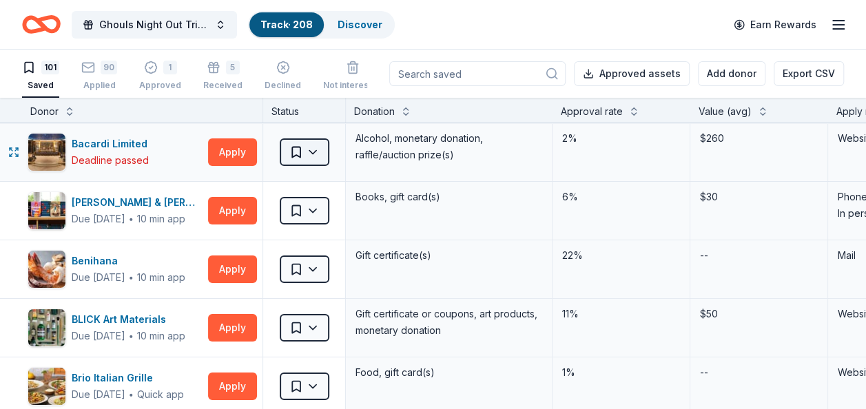
click at [298, 154] on html "Ghouls Night Out Tricky Tray Track · 208 Discover Earn Rewards 101 Saved 90 App…" at bounding box center [433, 204] width 866 height 409
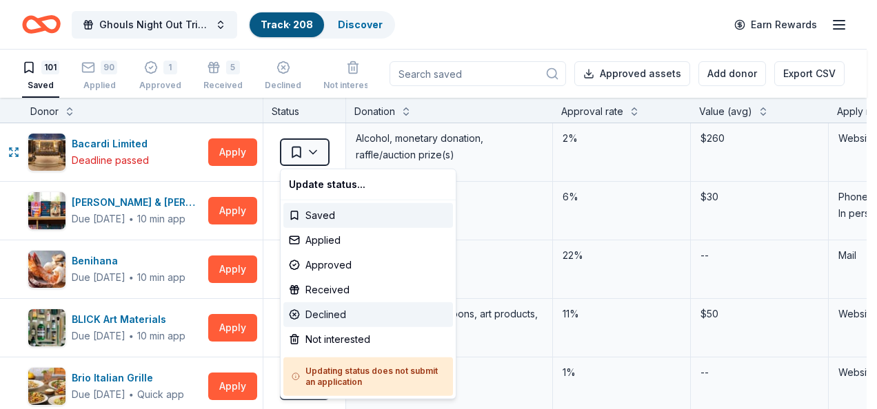
click at [313, 314] on div "Declined" at bounding box center [368, 315] width 170 height 25
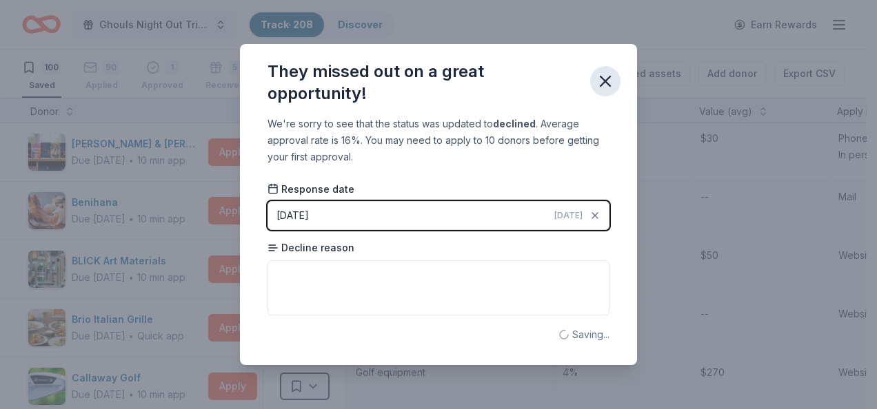
click at [611, 79] on icon "button" at bounding box center [604, 81] width 19 height 19
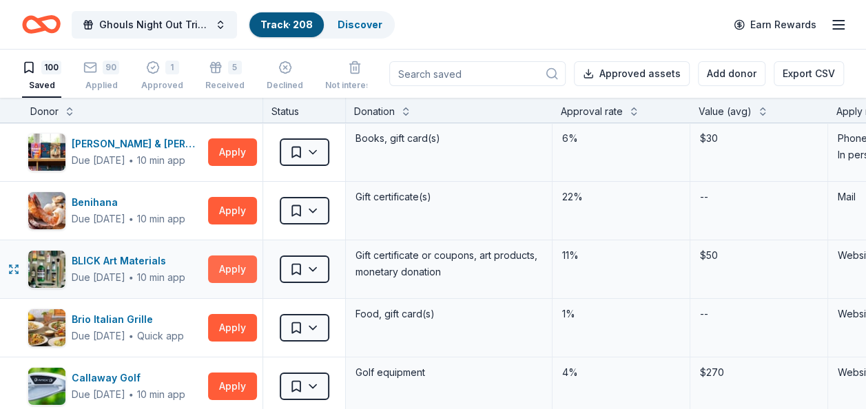
click at [213, 265] on button "Apply" at bounding box center [232, 270] width 49 height 28
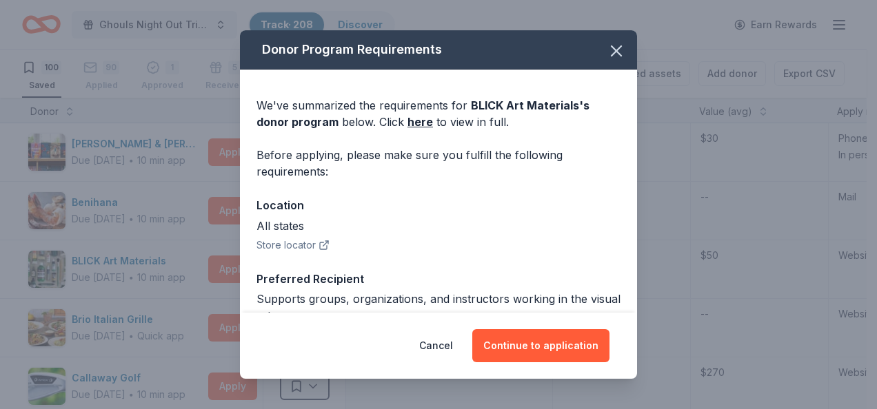
click at [546, 325] on div "Cancel Continue to application" at bounding box center [438, 346] width 397 height 66
click at [542, 341] on button "Continue to application" at bounding box center [540, 345] width 137 height 33
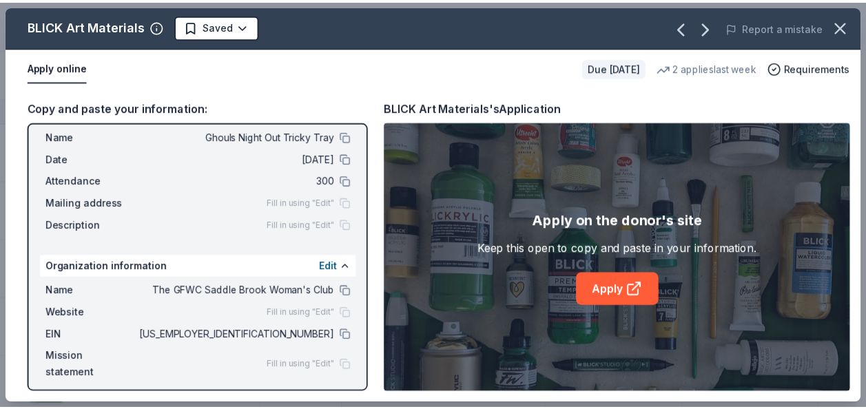
scroll to position [41, 0]
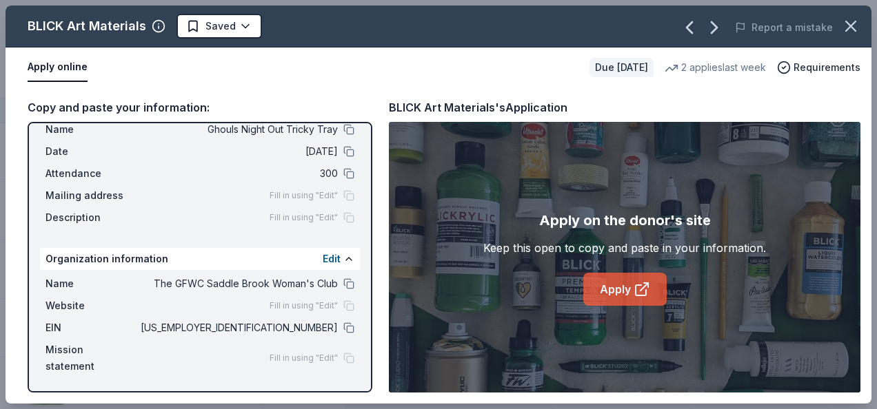
click at [605, 295] on link "Apply" at bounding box center [624, 289] width 83 height 33
click at [221, 24] on html "Ghouls Night Out Tricky Tray Track · 208 Discover Earn Rewards 100 Saved 90 App…" at bounding box center [438, 204] width 877 height 409
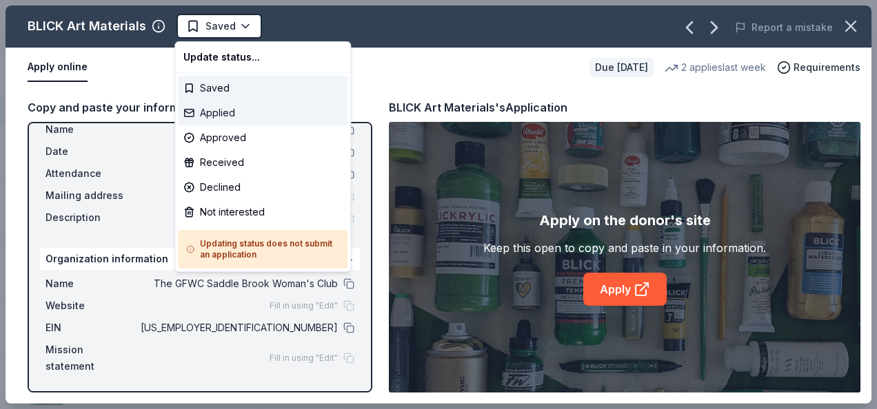
click at [214, 113] on div "Applied" at bounding box center [263, 113] width 170 height 25
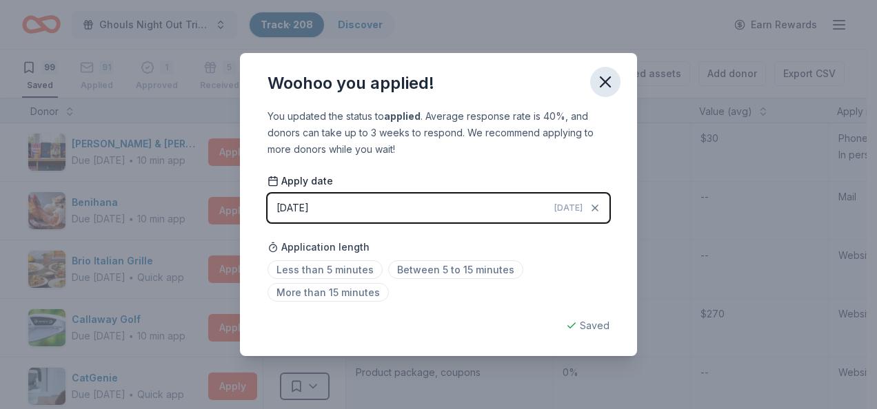
click at [602, 92] on icon "button" at bounding box center [604, 81] width 19 height 19
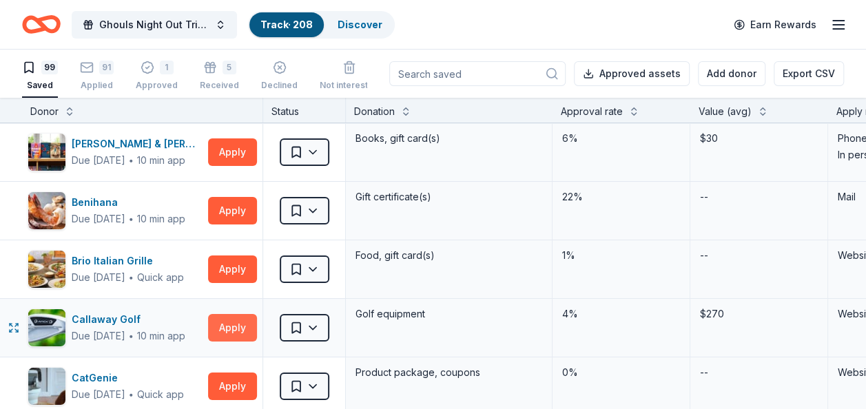
click at [228, 320] on button "Apply" at bounding box center [232, 328] width 49 height 28
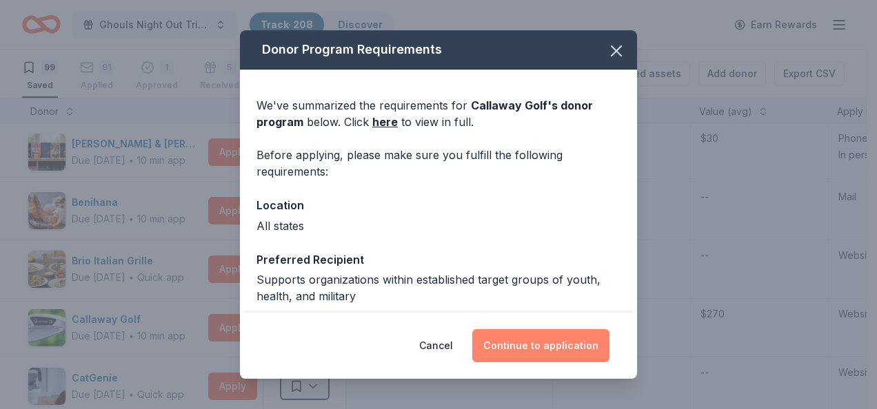
click at [524, 347] on button "Continue to application" at bounding box center [540, 345] width 137 height 33
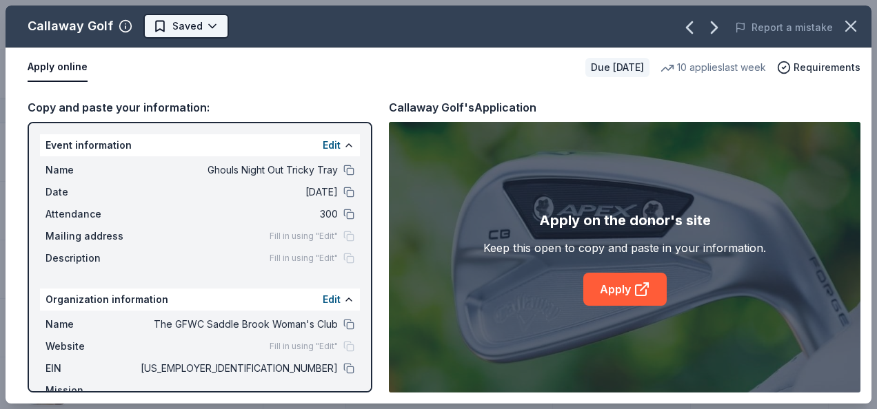
click at [186, 27] on html "Ghouls Night Out Tricky Tray Track · 208 Discover Earn Rewards 99 Saved 91 Appl…" at bounding box center [438, 204] width 877 height 409
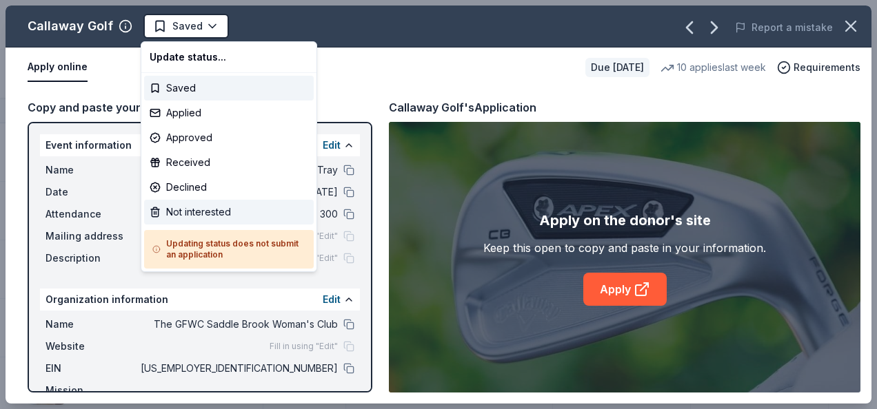
click at [182, 202] on div "Not interested" at bounding box center [229, 212] width 170 height 25
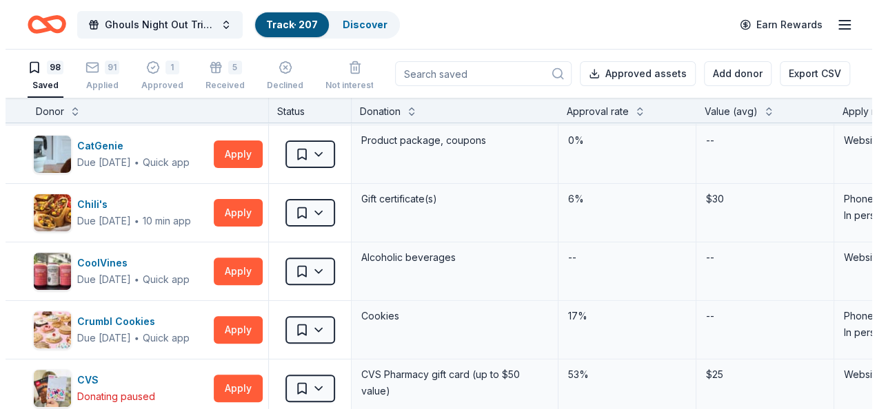
scroll to position [174, 0]
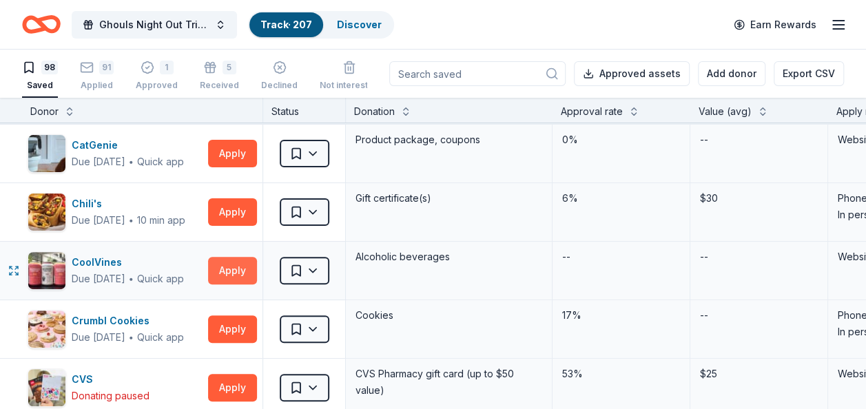
click at [225, 267] on button "Apply" at bounding box center [232, 271] width 49 height 28
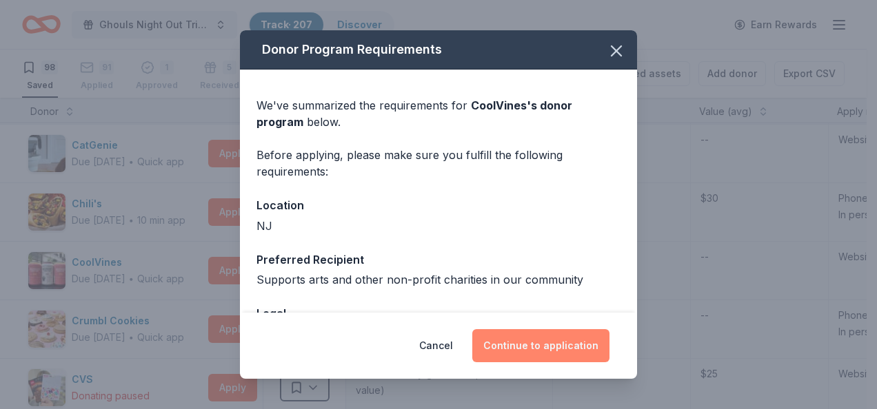
click at [533, 343] on button "Continue to application" at bounding box center [540, 345] width 137 height 33
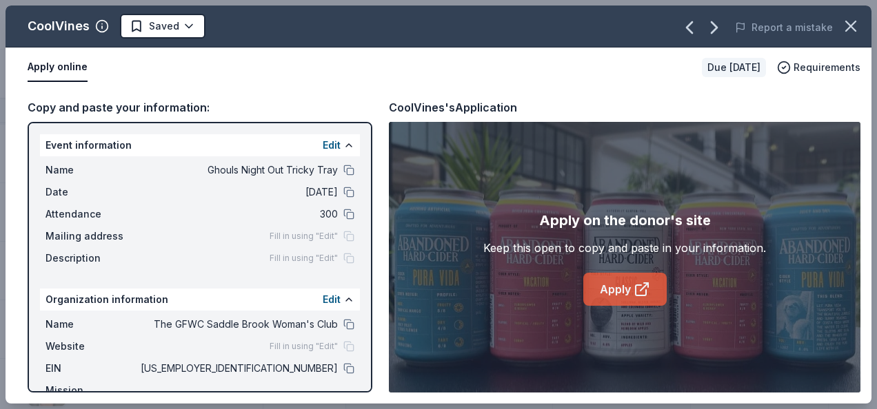
click at [613, 291] on link "Apply" at bounding box center [624, 289] width 83 height 33
click at [148, 33] on html "Ghouls Night Out Tricky Tray Track · 207 Discover Earn Rewards 98 Saved 91 Appl…" at bounding box center [438, 204] width 877 height 409
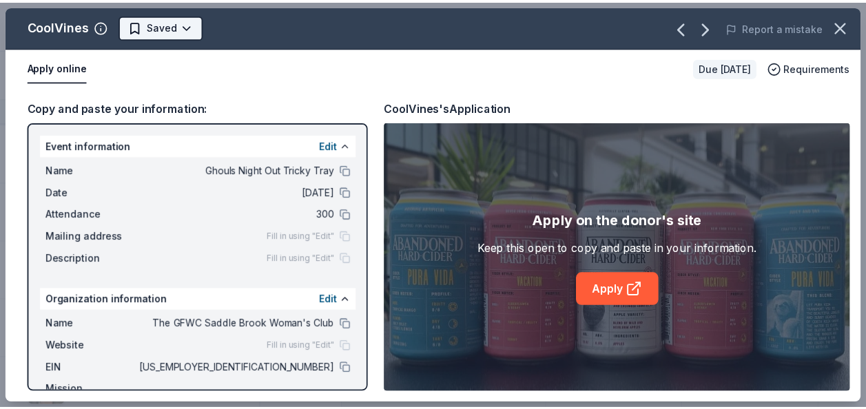
scroll to position [0, 0]
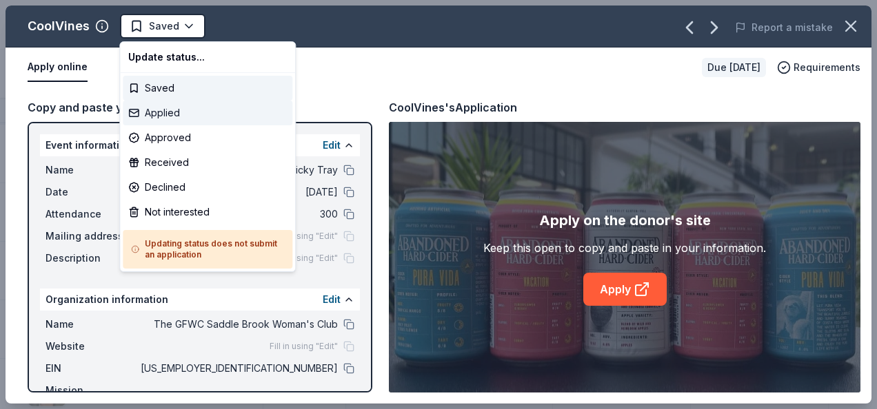
click at [157, 107] on div "Applied" at bounding box center [208, 113] width 170 height 25
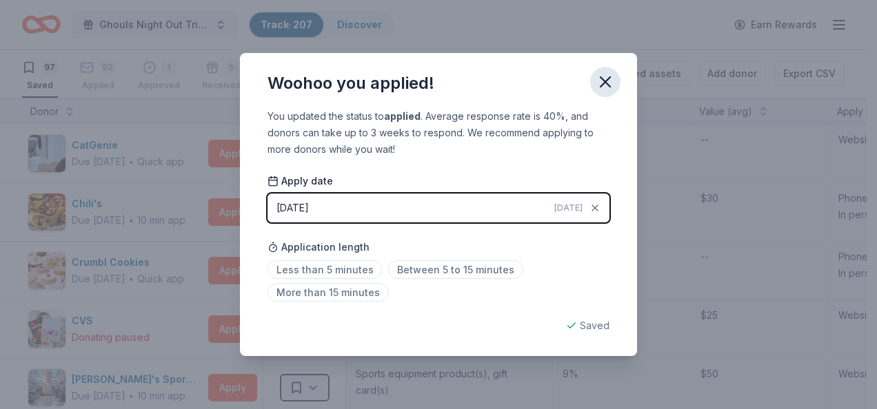
click at [602, 81] on icon "button" at bounding box center [604, 81] width 19 height 19
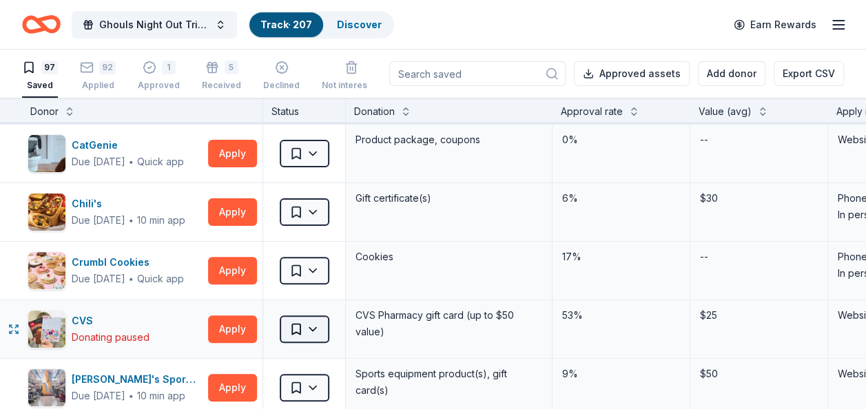
click at [288, 333] on html "Ghouls Night Out Tricky Tray Track · 207 Discover Earn Rewards 97 Saved 92 Appl…" at bounding box center [433, 204] width 866 height 409
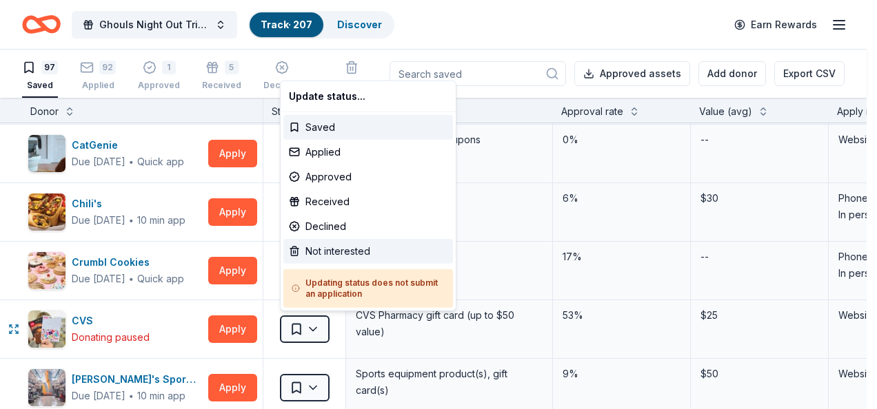
click at [326, 249] on div "Not interested" at bounding box center [368, 251] width 170 height 25
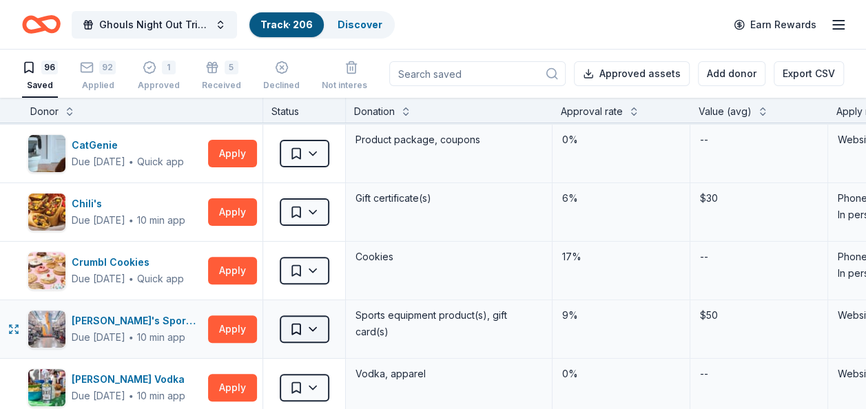
click at [283, 327] on html "Ghouls Night Out Tricky Tray Track · 206 Discover Earn Rewards 96 Saved 92 Appl…" at bounding box center [433, 204] width 866 height 409
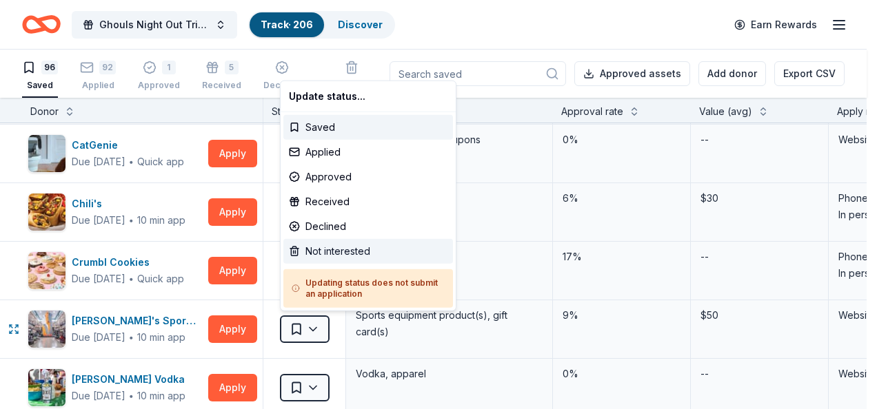
click at [316, 250] on div "Not interested" at bounding box center [368, 251] width 170 height 25
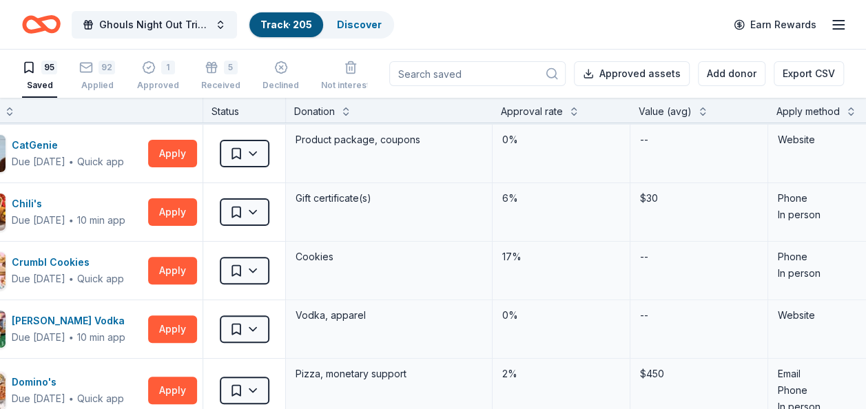
scroll to position [174, 0]
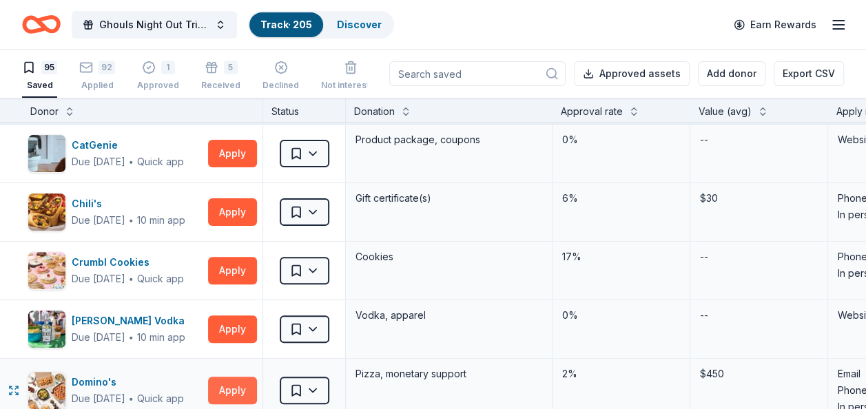
click at [238, 377] on button "Apply" at bounding box center [232, 391] width 49 height 28
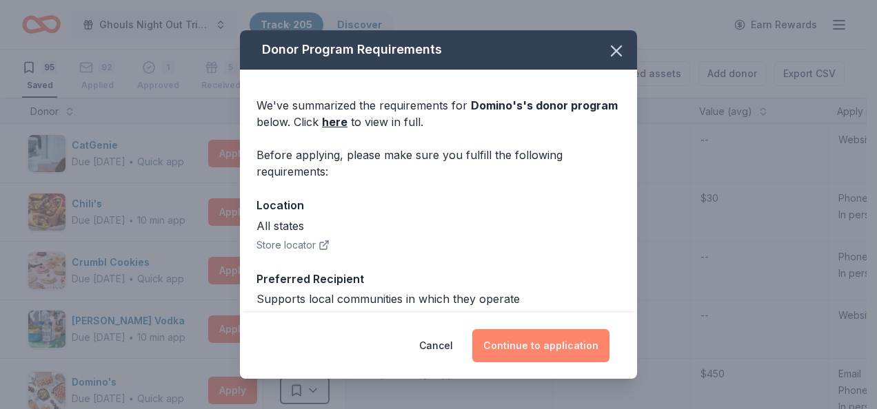
click at [562, 341] on button "Continue to application" at bounding box center [540, 345] width 137 height 33
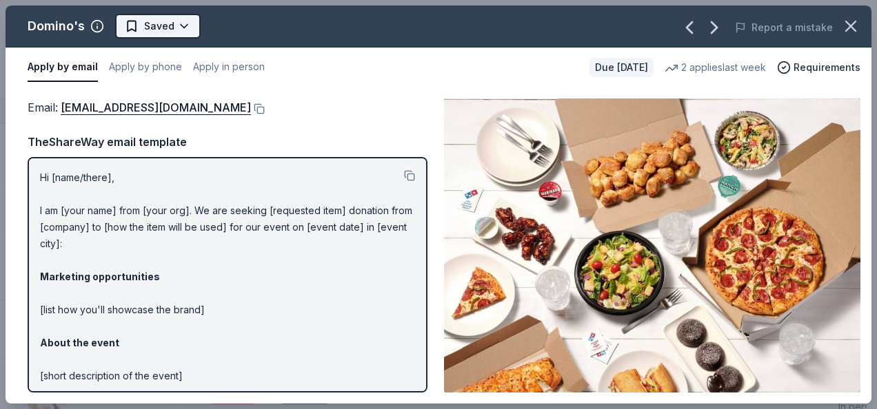
click at [164, 25] on html "Ghouls Night Out Tricky Tray Track · 205 Discover Earn Rewards 95 Saved 92 Appl…" at bounding box center [438, 204] width 877 height 409
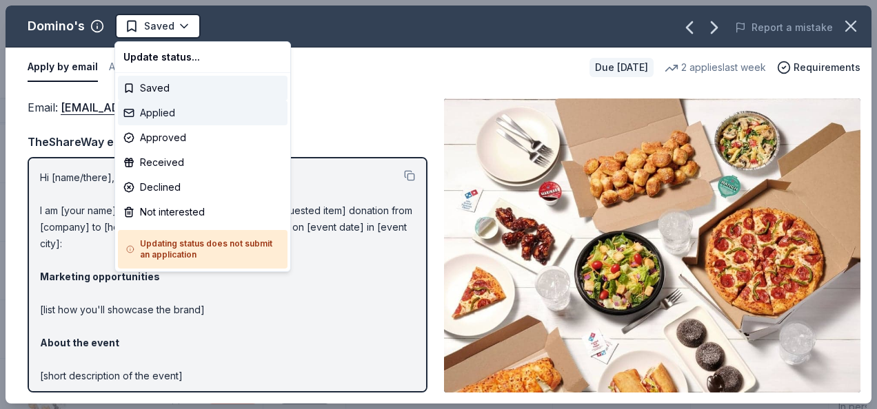
click at [170, 110] on div "Applied" at bounding box center [203, 113] width 170 height 25
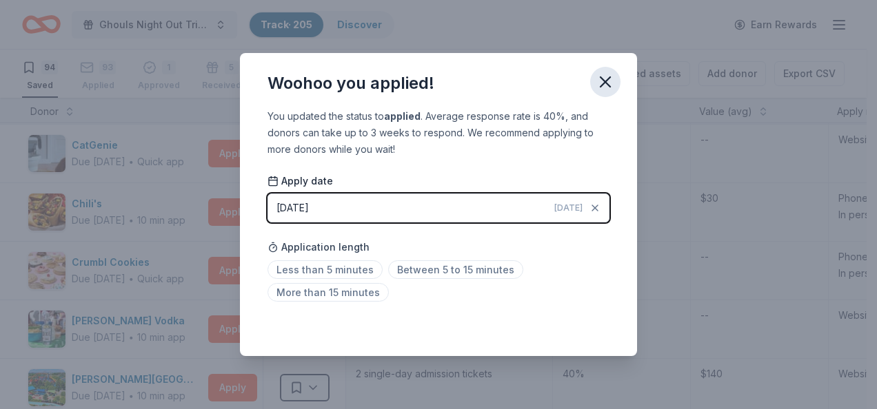
click at [601, 82] on icon "button" at bounding box center [604, 81] width 19 height 19
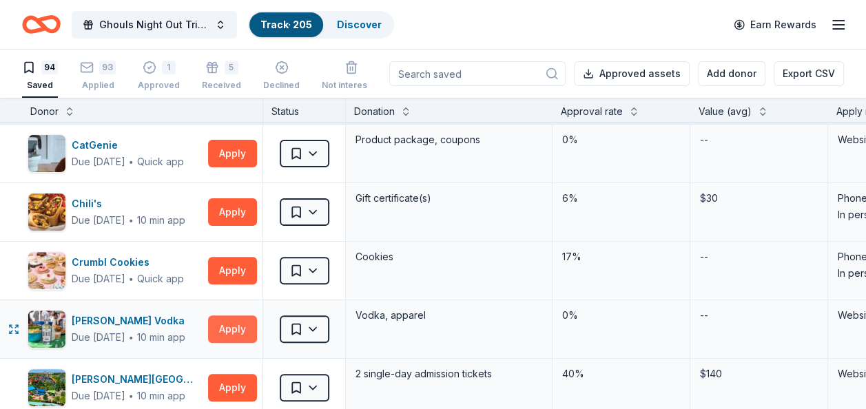
click at [233, 321] on button "Apply" at bounding box center [232, 330] width 49 height 28
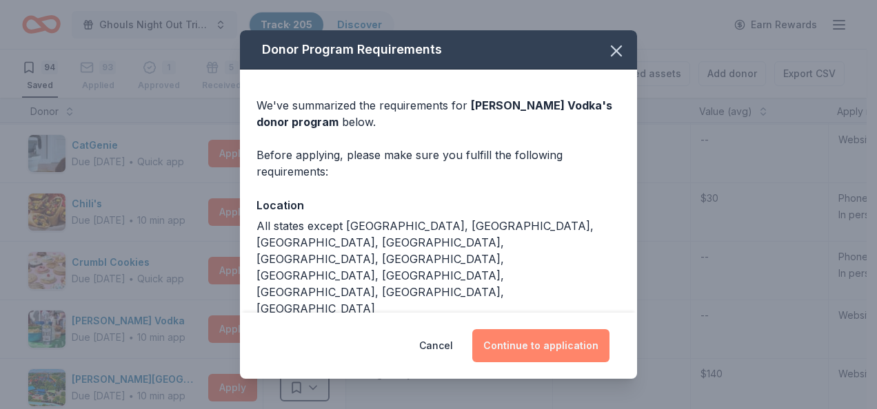
click at [528, 338] on button "Continue to application" at bounding box center [540, 345] width 137 height 33
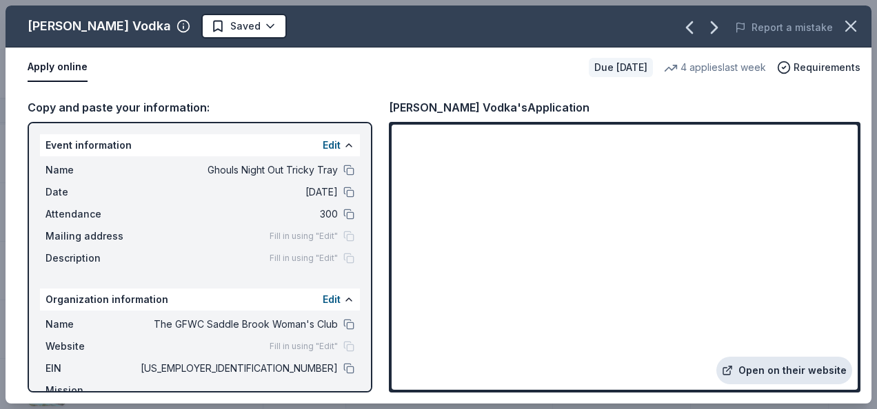
click at [811, 371] on link "Open on their website" at bounding box center [784, 371] width 136 height 28
click at [204, 29] on html "Ghouls Night Out Tricky Tray Track · 205 Discover Earn Rewards 94 Saved 93 Appl…" at bounding box center [438, 204] width 877 height 409
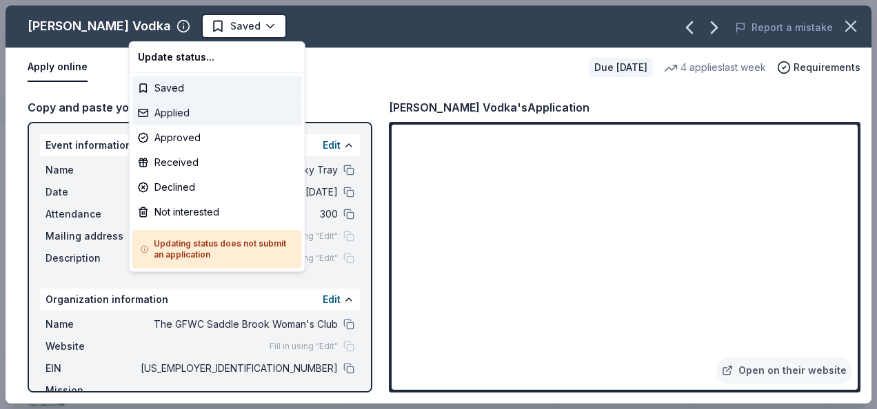
click at [192, 121] on div "Applied" at bounding box center [217, 113] width 170 height 25
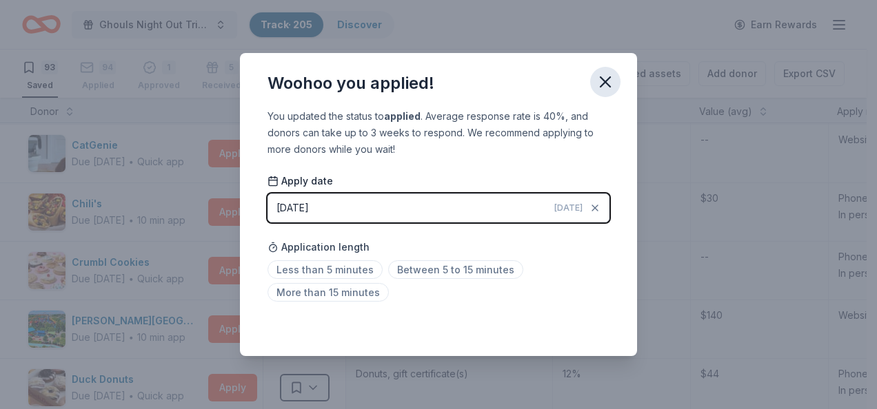
click at [611, 77] on icon "button" at bounding box center [604, 81] width 19 height 19
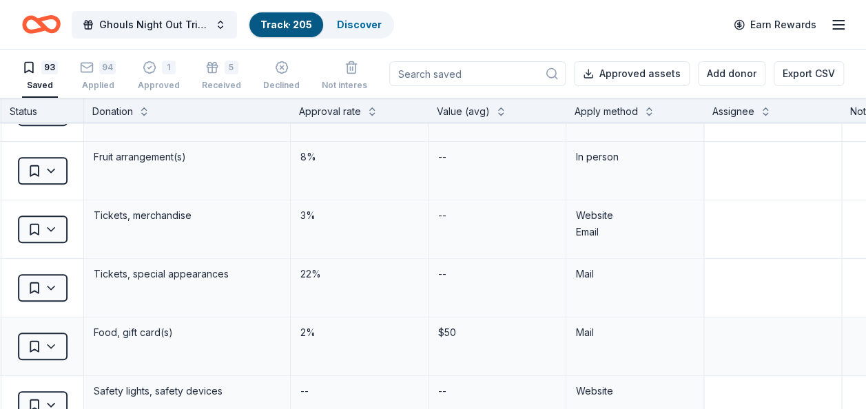
scroll to position [450, 263]
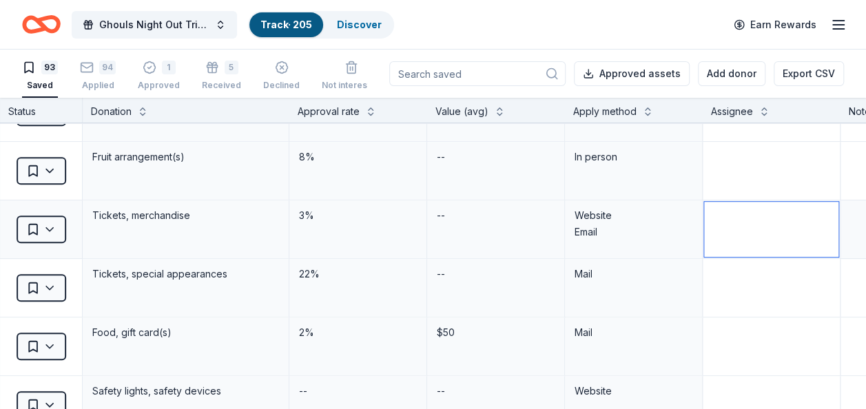
click at [744, 225] on textarea at bounding box center [771, 229] width 134 height 55
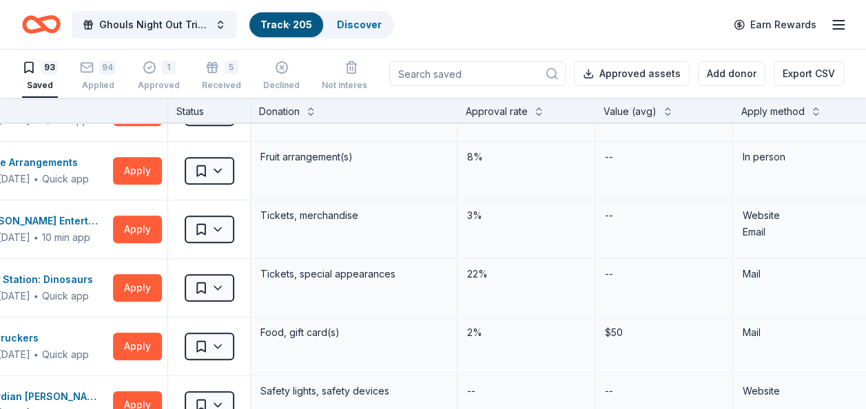
scroll to position [450, 94]
type textarea "Having a hard time getting their form"
click at [426, 377] on div "Safety lights, safety devices" at bounding box center [355, 405] width 207 height 58
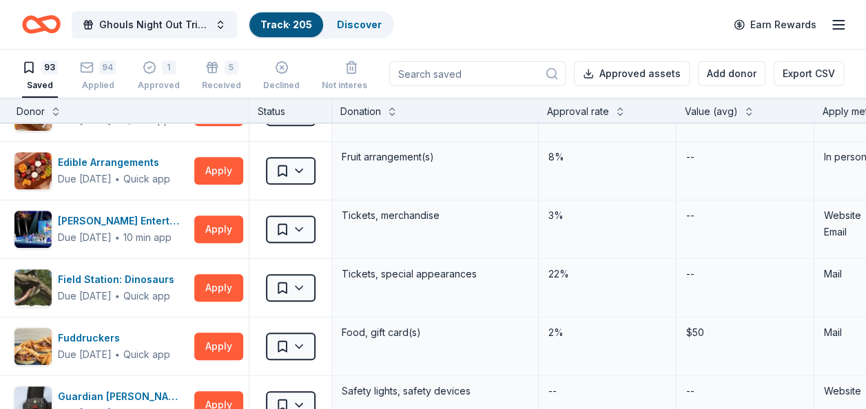
scroll to position [450, 12]
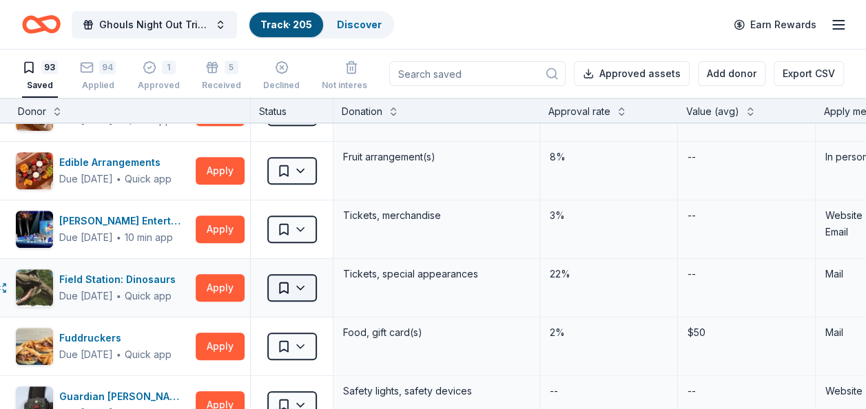
click at [299, 281] on html "Ghouls Night Out Tricky Tray Track · 205 Discover Earn Rewards 93 Saved 94 Appl…" at bounding box center [433, 204] width 866 height 409
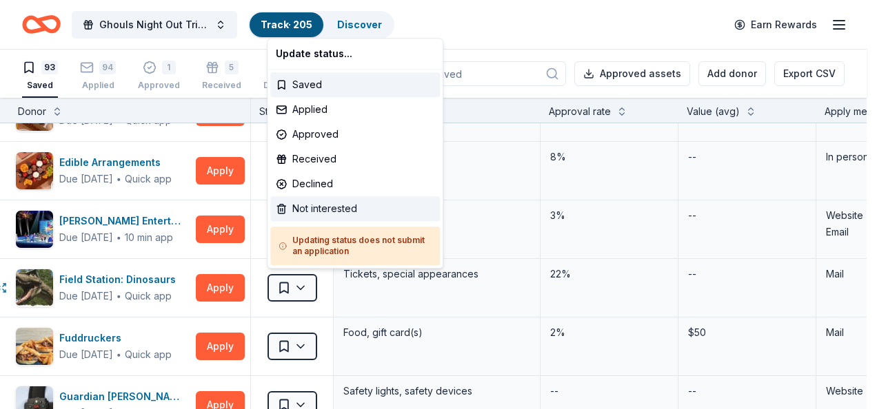
click at [308, 214] on div "Not interested" at bounding box center [355, 208] width 170 height 25
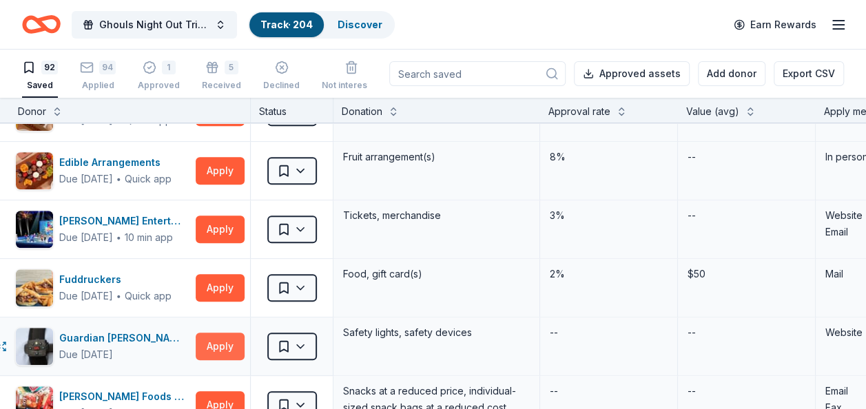
click at [223, 340] on button "Apply" at bounding box center [220, 347] width 49 height 28
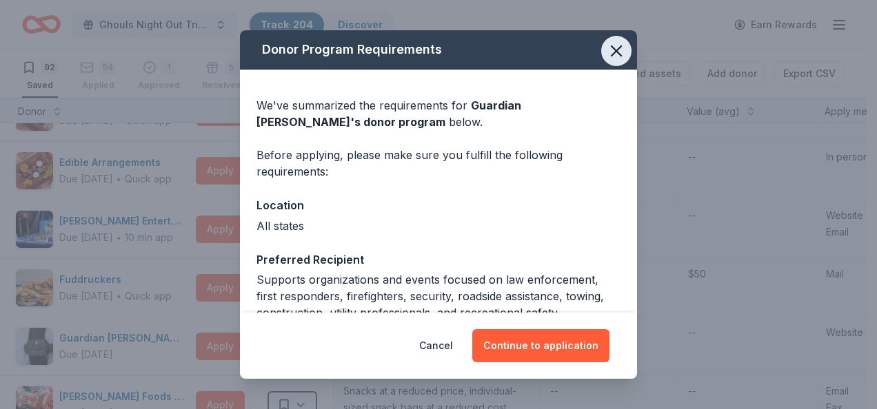
click at [606, 59] on icon "button" at bounding box center [615, 50] width 19 height 19
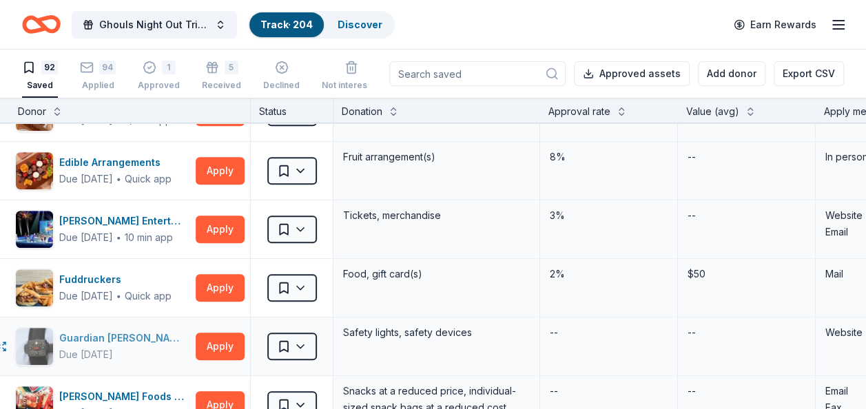
click at [121, 331] on div "Guardian [PERSON_NAME]" at bounding box center [124, 338] width 131 height 17
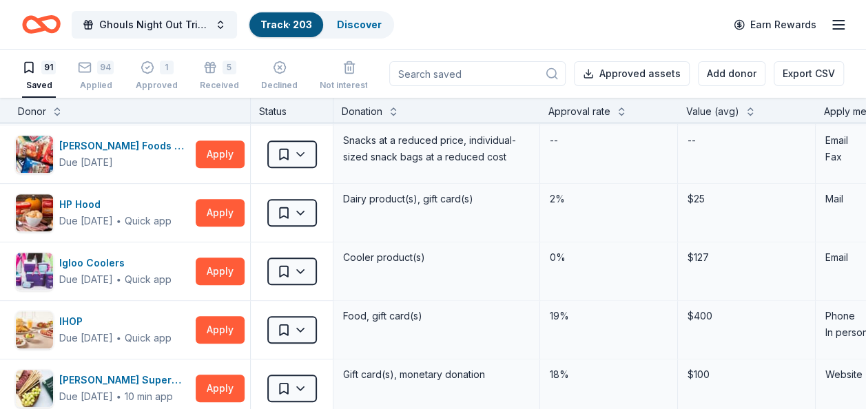
scroll to position [671, 12]
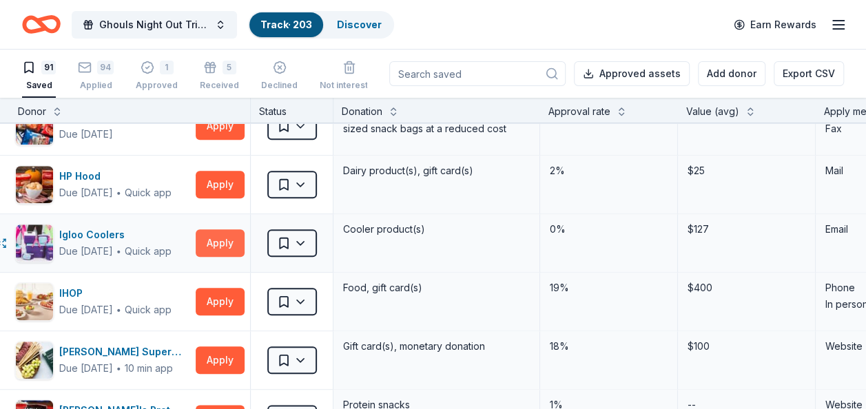
click at [208, 241] on button "Apply" at bounding box center [220, 244] width 49 height 28
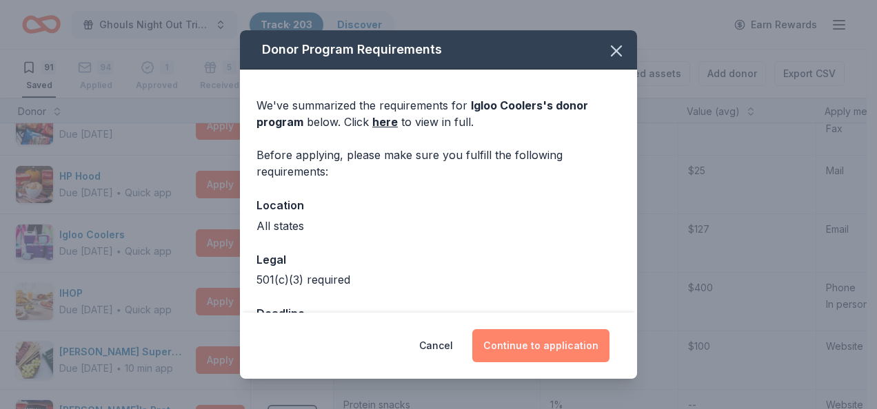
click at [534, 346] on button "Continue to application" at bounding box center [540, 345] width 137 height 33
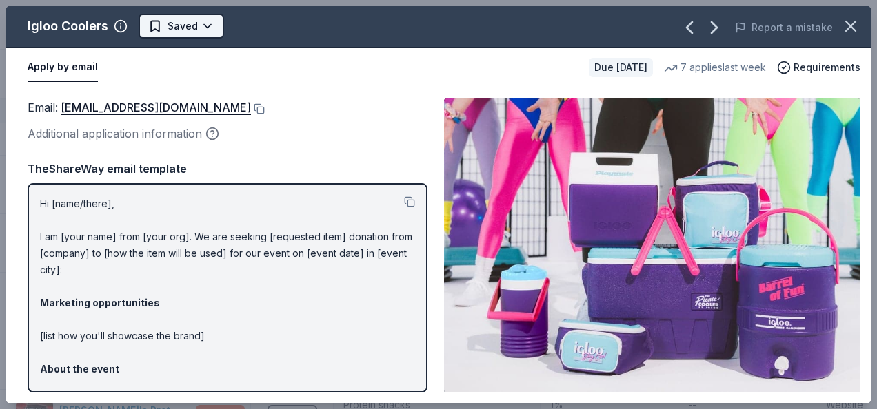
click at [172, 30] on html "Ghouls Night Out Tricky Tray Track · 203 Discover Earn Rewards 91 Saved 94 Appl…" at bounding box center [438, 204] width 877 height 409
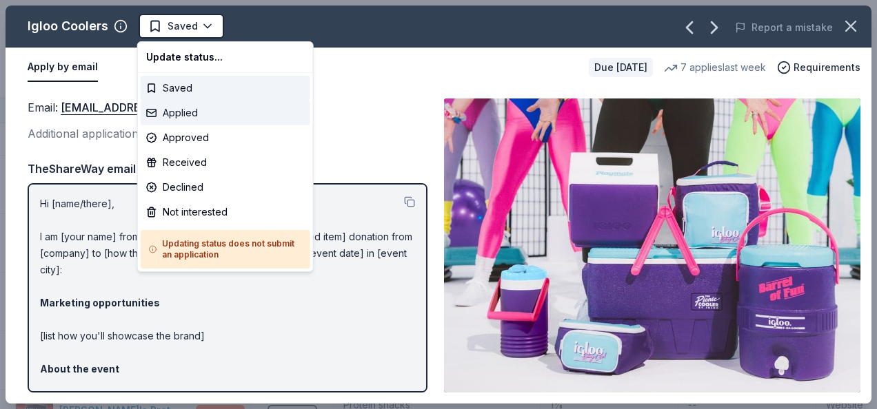
click at [180, 112] on div "Applied" at bounding box center [226, 113] width 170 height 25
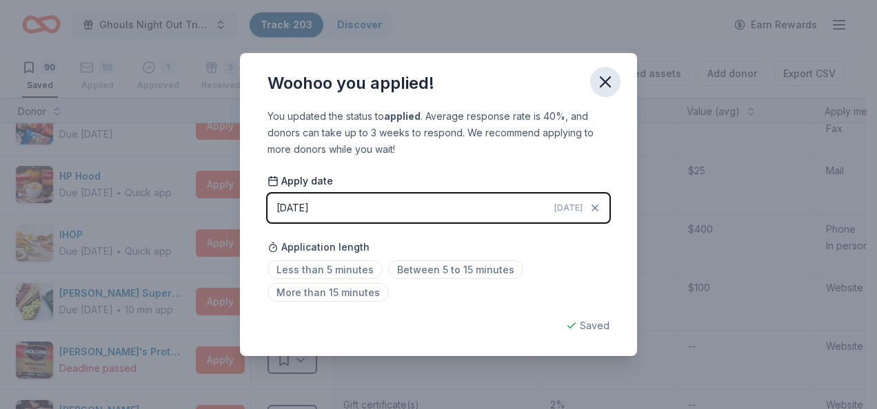
click at [604, 87] on icon "button" at bounding box center [604, 81] width 19 height 19
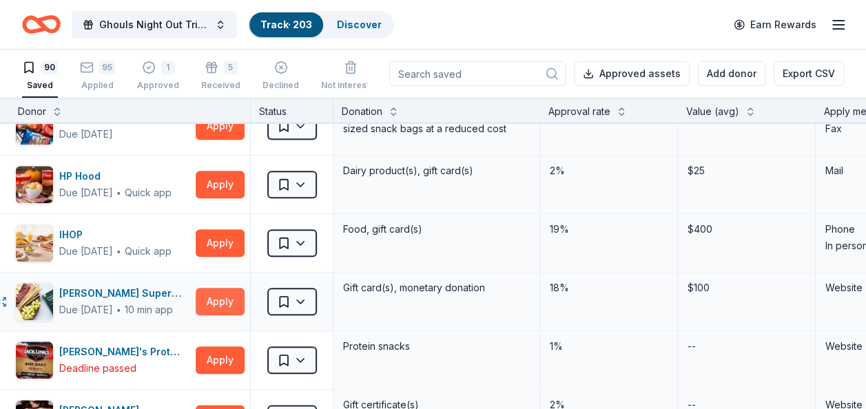
click at [230, 298] on button "Apply" at bounding box center [220, 302] width 49 height 28
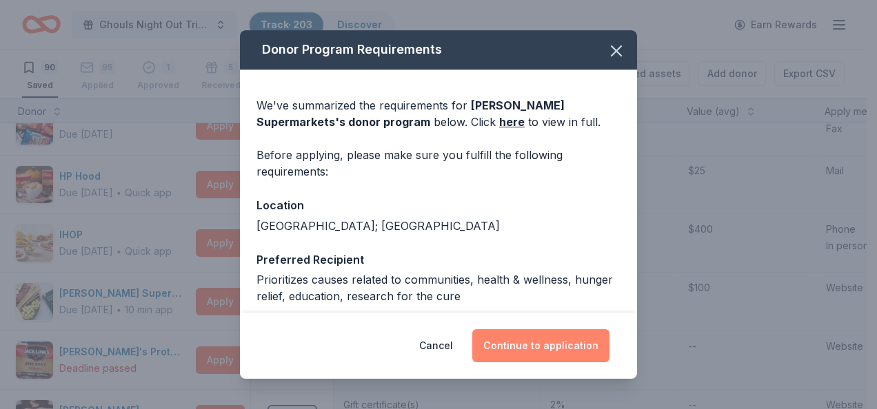
click at [522, 349] on button "Continue to application" at bounding box center [540, 345] width 137 height 33
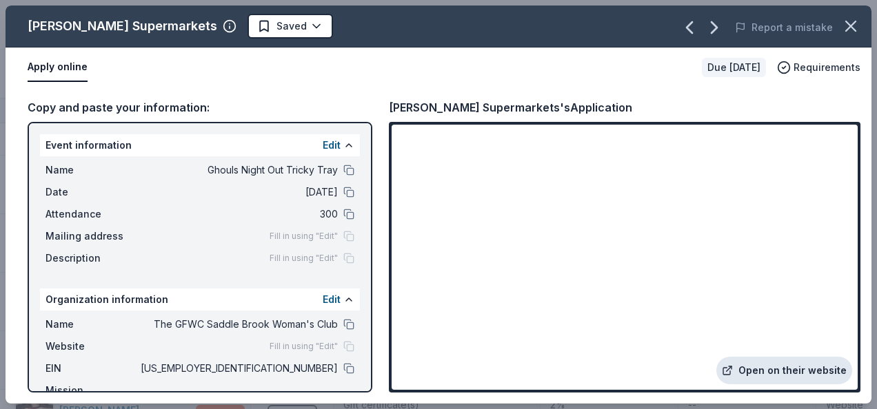
click at [767, 380] on link "Open on their website" at bounding box center [784, 371] width 136 height 28
click at [720, 28] on icon "button" at bounding box center [714, 28] width 22 height 22
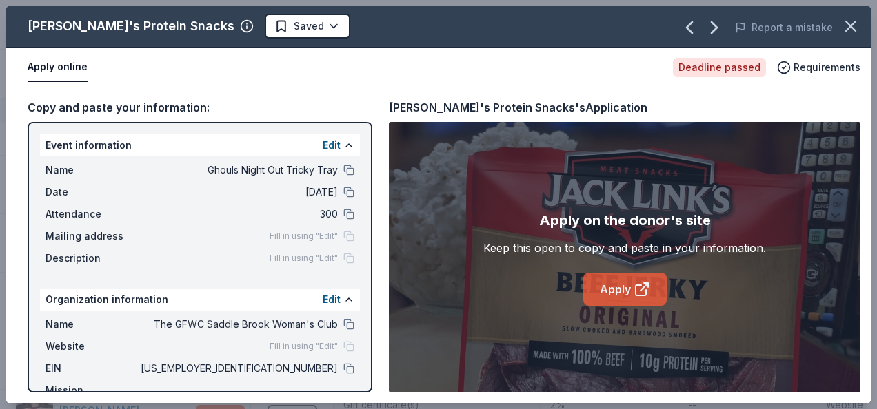
click at [624, 287] on link "Apply" at bounding box center [624, 289] width 83 height 33
click at [252, 22] on html "Ghouls Night Out Tricky Tray Track · 203 Discover Earn Rewards 90 Saved 95 Appl…" at bounding box center [438, 204] width 877 height 409
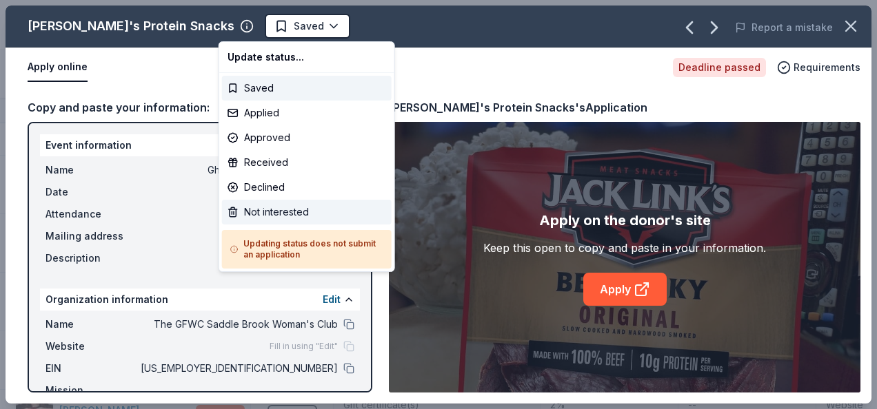
drag, startPoint x: 263, startPoint y: 117, endPoint x: 245, endPoint y: 211, distance: 95.4
click at [245, 211] on div "Not interested" at bounding box center [307, 212] width 170 height 25
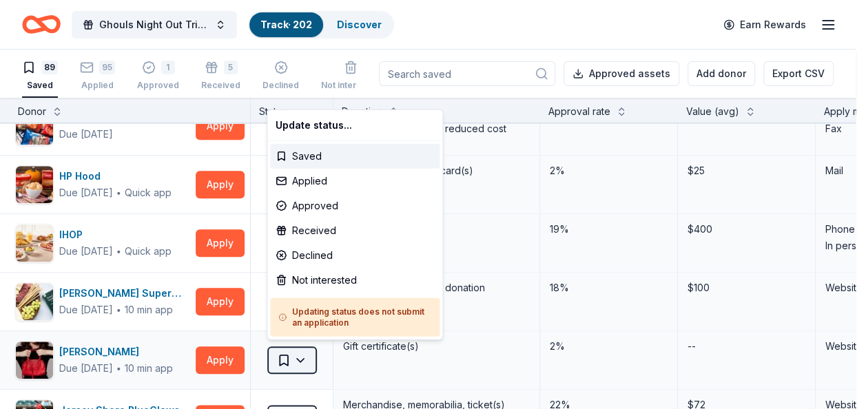
click at [274, 354] on html "Ghouls Night Out Tricky Tray Track · 202 Discover Earn Rewards 89 Saved 95 Appl…" at bounding box center [433, 204] width 866 height 409
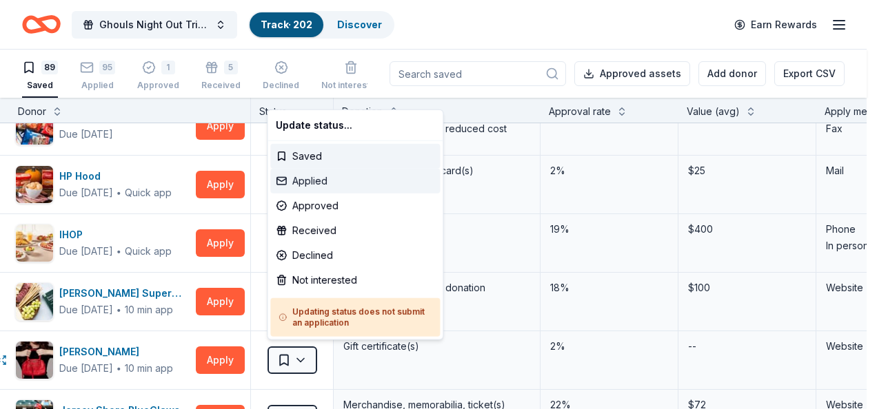
click at [310, 169] on div "Applied" at bounding box center [355, 181] width 170 height 25
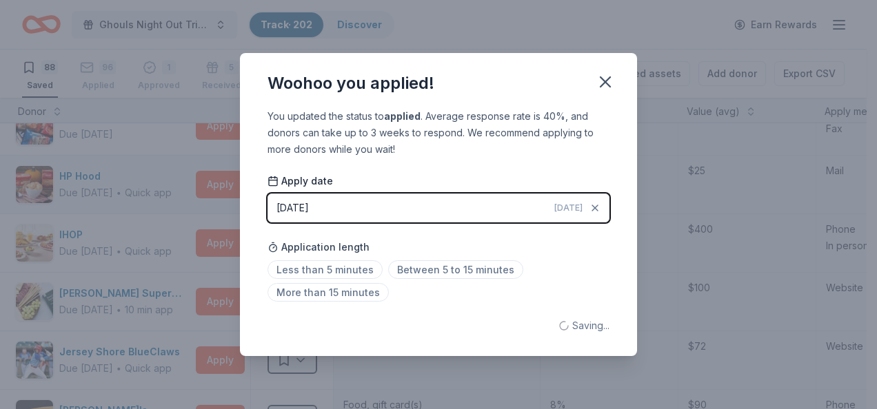
click at [311, 176] on span "Apply date" at bounding box center [299, 181] width 65 height 14
click at [603, 79] on icon "button" at bounding box center [604, 81] width 19 height 19
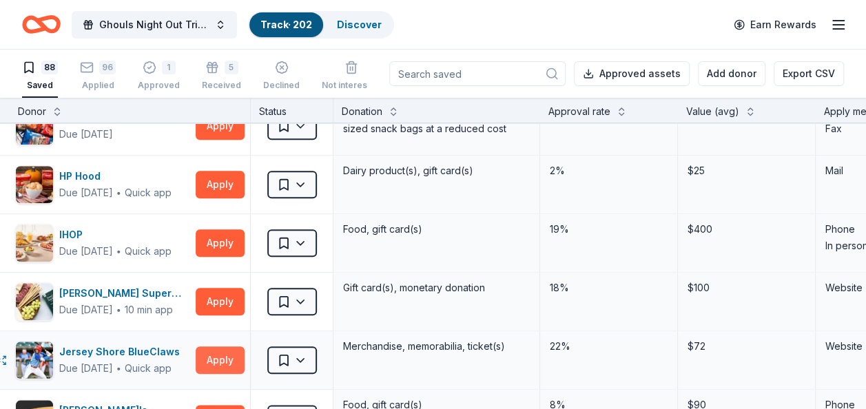
click at [216, 353] on button "Apply" at bounding box center [220, 361] width 49 height 28
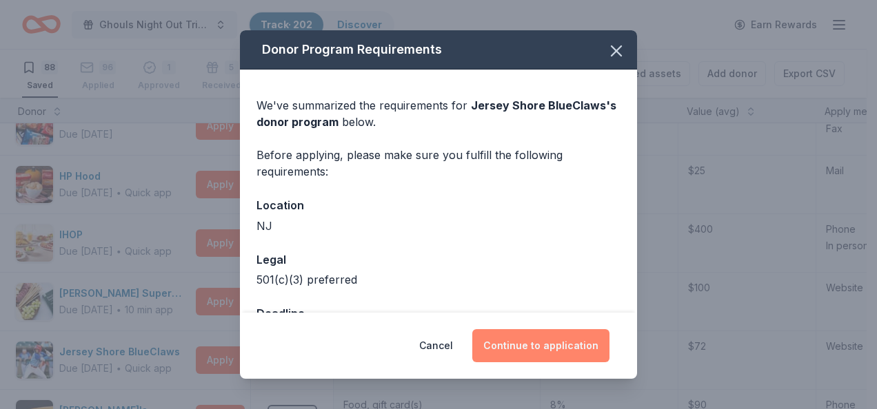
click at [565, 339] on button "Continue to application" at bounding box center [540, 345] width 137 height 33
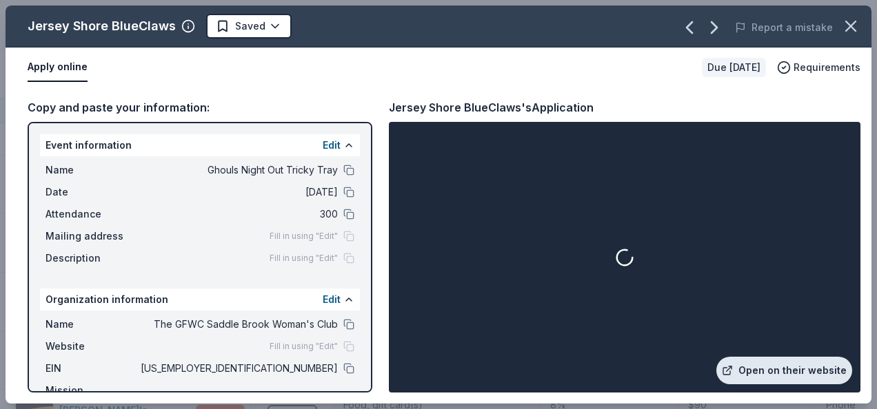
click at [786, 363] on link "Open on their website" at bounding box center [784, 371] width 136 height 28
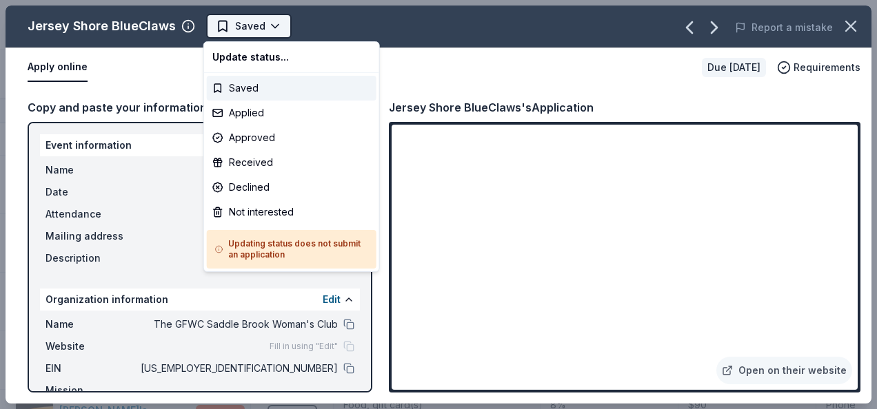
click at [232, 26] on html "Ghouls Night Out Tricky Tray Track · 202 Discover Earn Rewards 88 Saved 96 Appl…" at bounding box center [438, 204] width 877 height 409
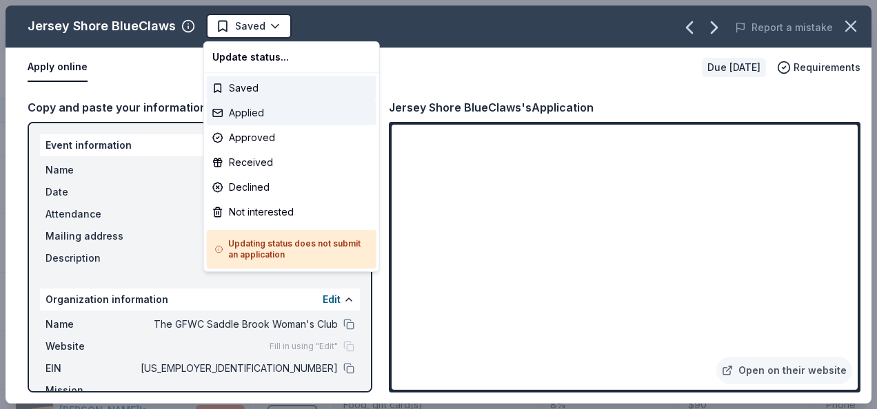
click at [240, 112] on div "Applied" at bounding box center [292, 113] width 170 height 25
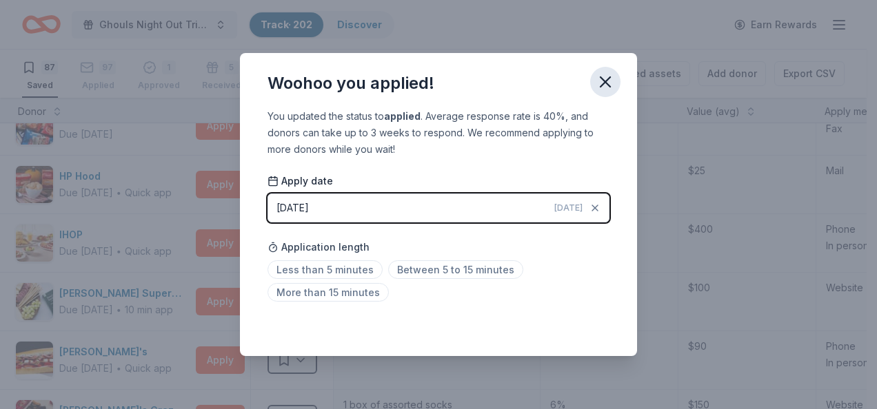
click at [614, 79] on icon "button" at bounding box center [604, 81] width 19 height 19
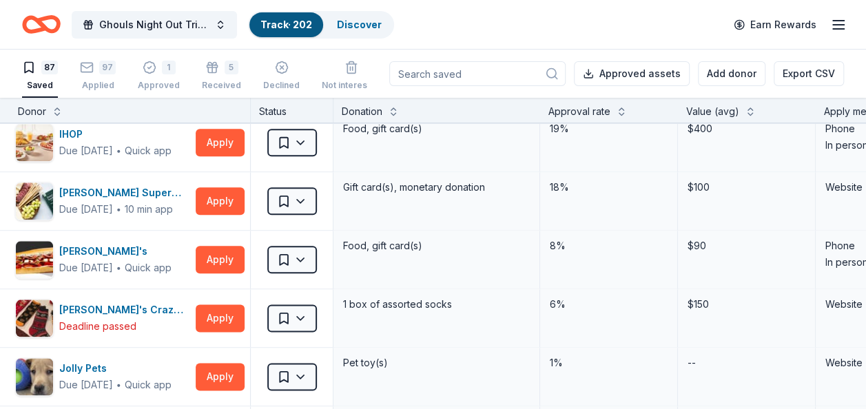
scroll to position [772, 12]
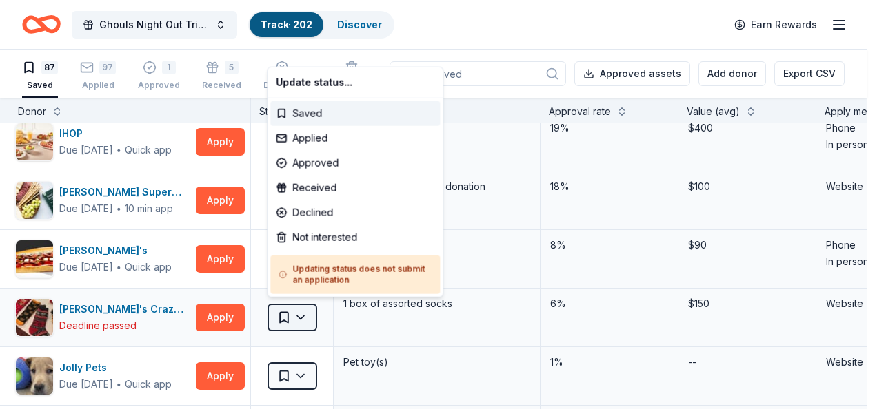
click at [296, 315] on html "Ghouls Night Out Tricky Tray Track · 202 Discover Earn Rewards 87 Saved 97 Appl…" at bounding box center [438, 204] width 877 height 409
click at [307, 243] on div "Not interested" at bounding box center [355, 237] width 170 height 25
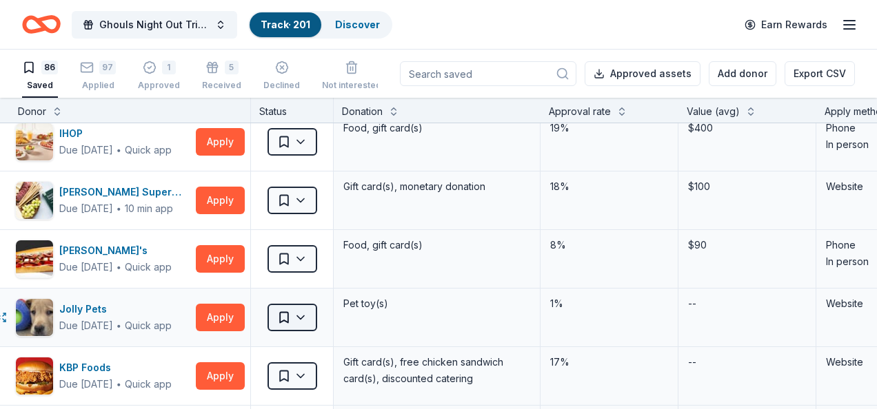
click at [298, 313] on html "Ghouls Night Out Tricky Tray Track · 201 Discover Earn Rewards 86 Saved 97 Appl…" at bounding box center [438, 204] width 877 height 409
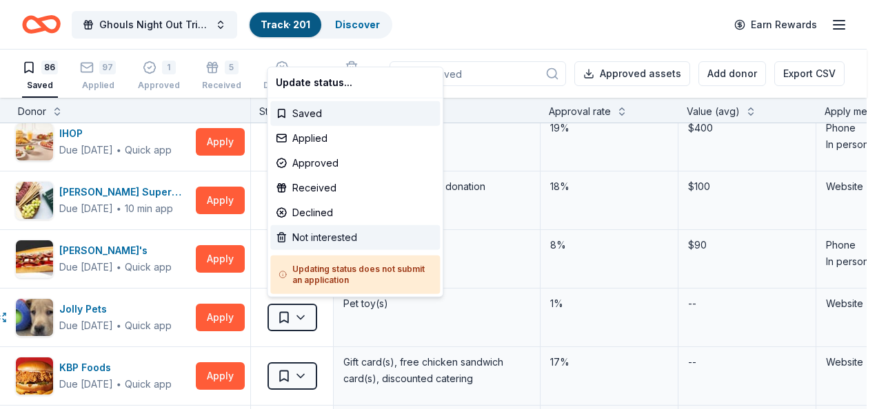
click at [307, 247] on div "Not interested" at bounding box center [355, 237] width 170 height 25
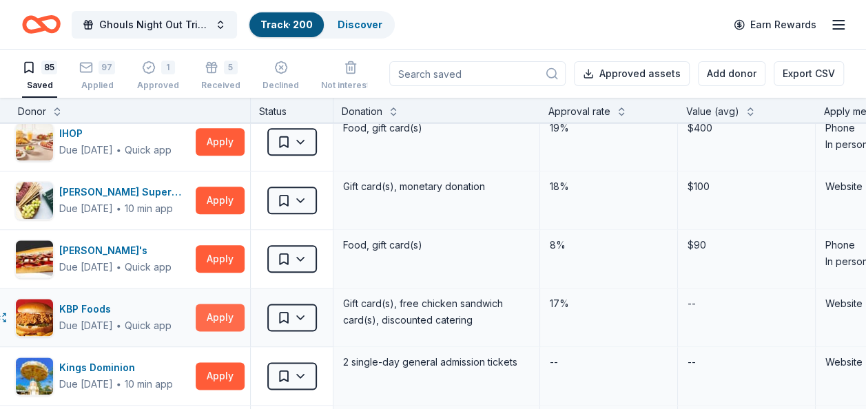
click at [227, 316] on button "Apply" at bounding box center [220, 318] width 49 height 28
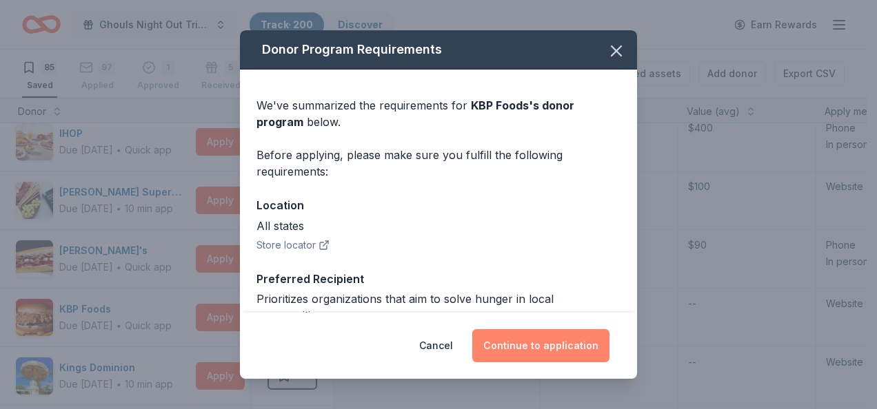
click at [521, 339] on button "Continue to application" at bounding box center [540, 345] width 137 height 33
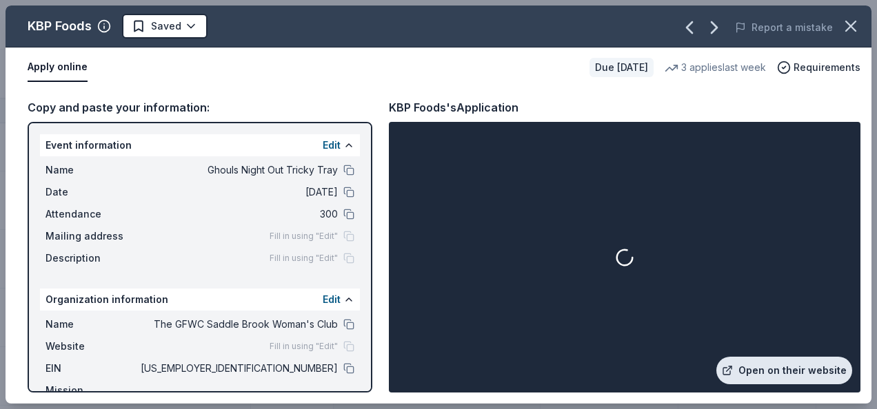
click at [762, 374] on link "Open on their website" at bounding box center [784, 371] width 136 height 28
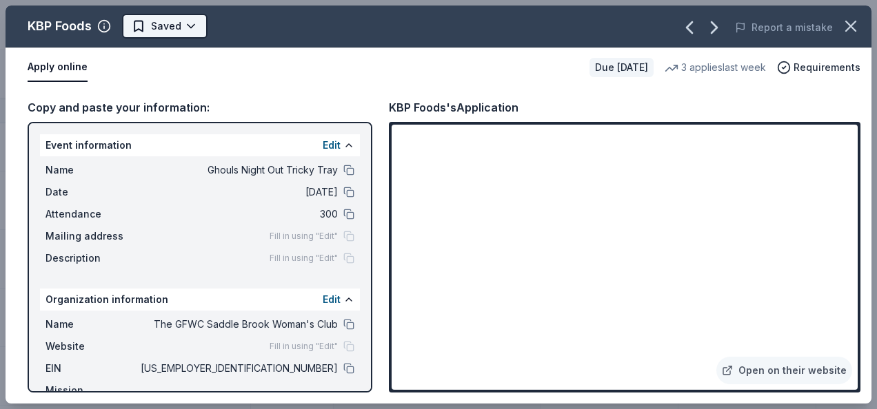
drag, startPoint x: 161, startPoint y: 8, endPoint x: 161, endPoint y: 21, distance: 13.1
click at [161, 21] on div "KBP Foods Saved Report a mistake" at bounding box center [439, 27] width 866 height 42
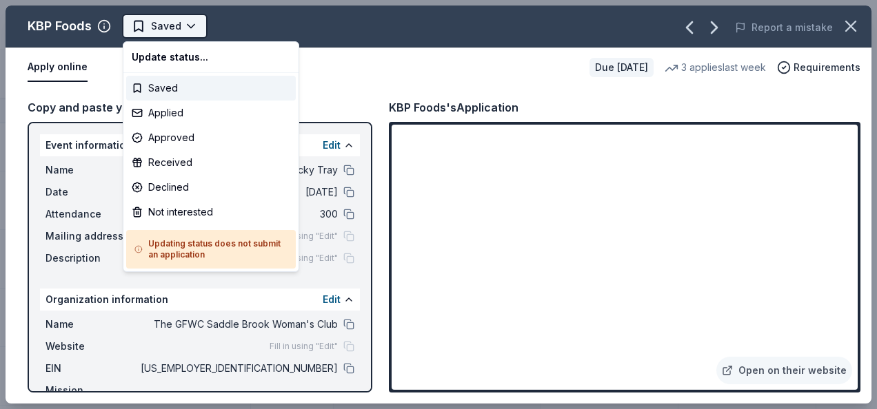
click at [161, 21] on html "Ghouls Night Out Tricky Tray Track · 200 Discover Earn Rewards 85 Saved 97 Appl…" at bounding box center [438, 204] width 877 height 409
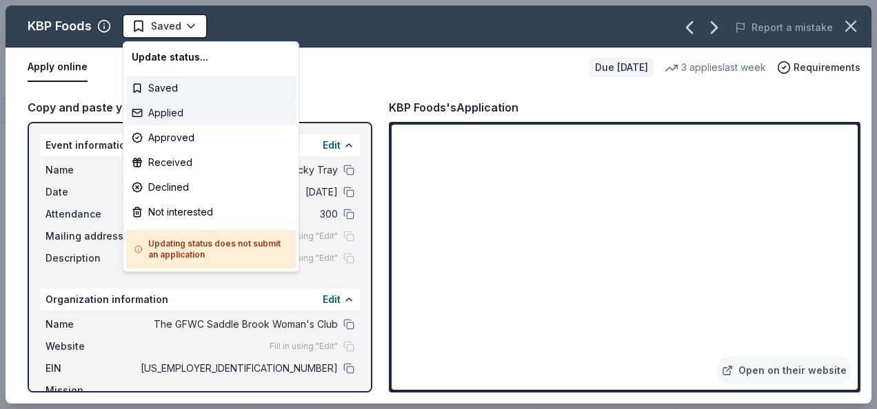
click at [172, 116] on div "Applied" at bounding box center [211, 113] width 170 height 25
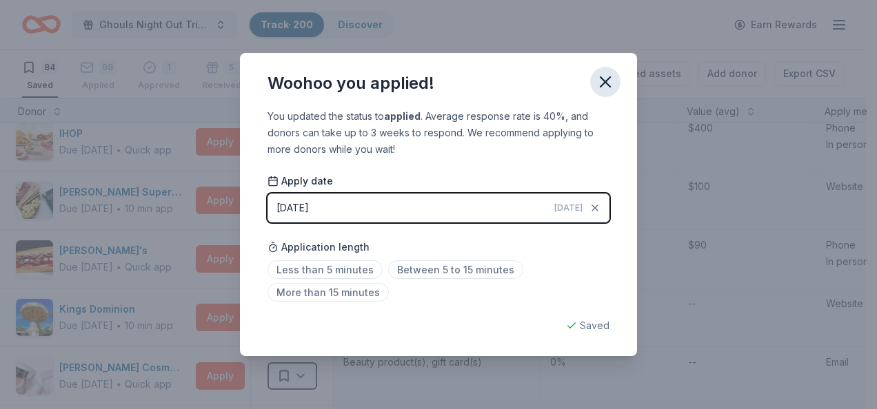
click at [599, 83] on icon "button" at bounding box center [604, 81] width 19 height 19
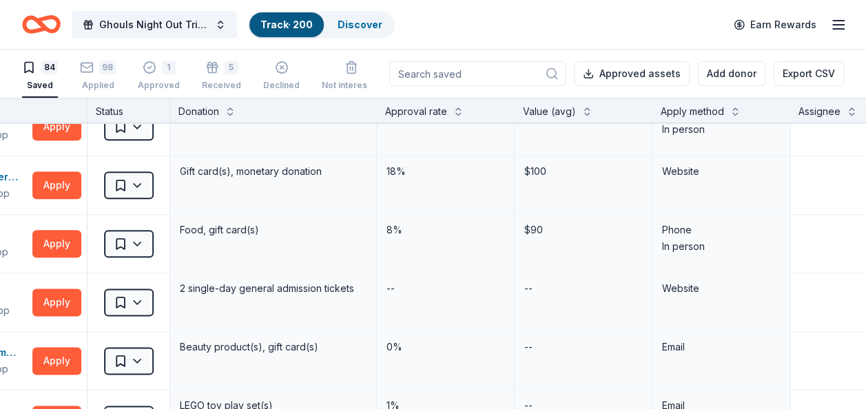
scroll to position [787, 205]
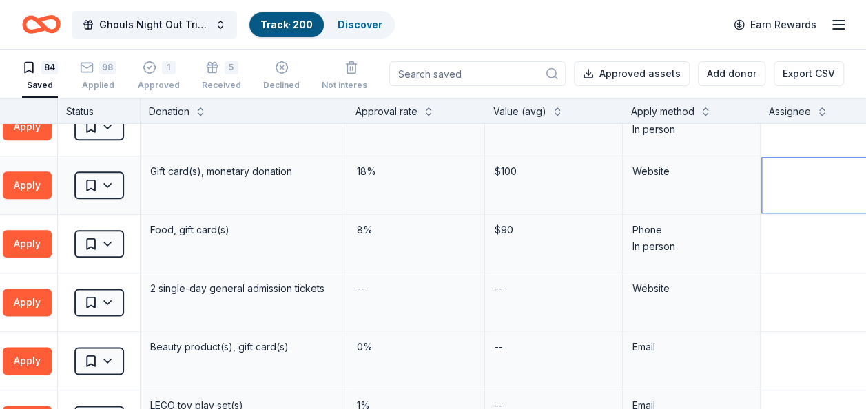
click at [796, 164] on textarea at bounding box center [829, 185] width 134 height 55
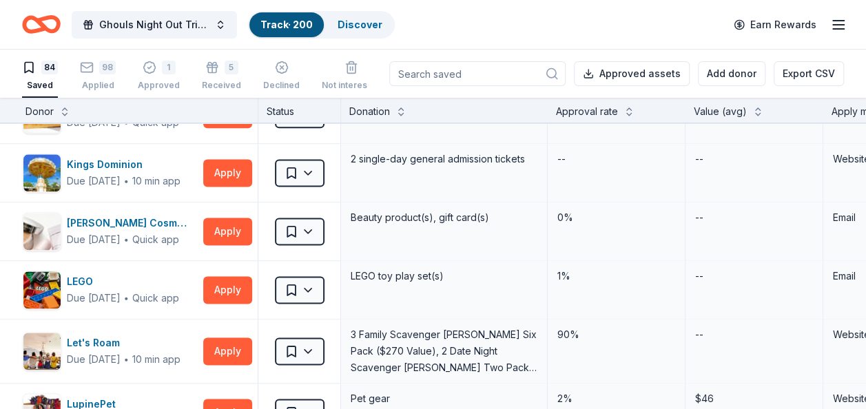
scroll to position [925, 5]
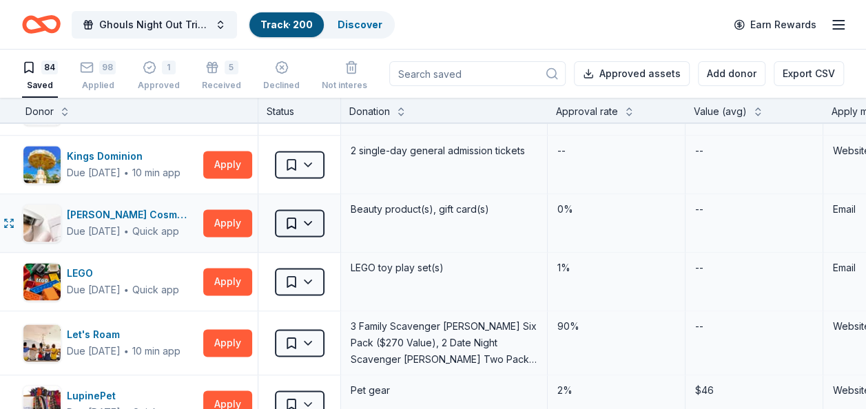
type textarea "Can't do until 8/29"
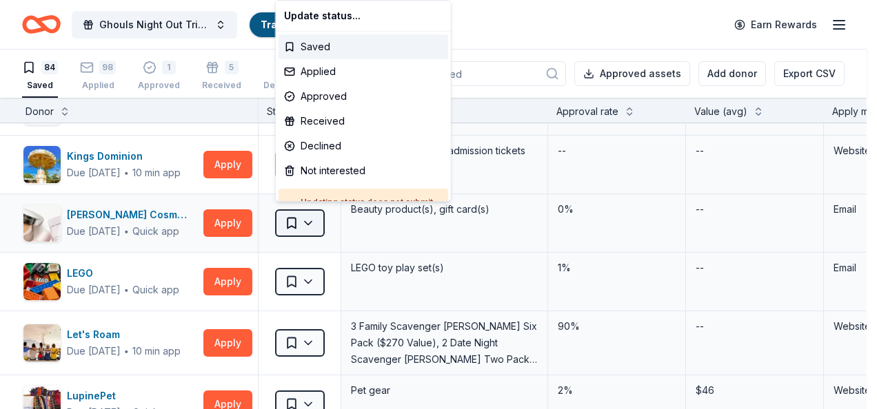
click at [309, 215] on html "Ghouls Night Out Tricky Tray Track · 200 Discover Earn Rewards 84 Saved 98 Appl…" at bounding box center [438, 204] width 877 height 409
click at [320, 167] on div "Not interested" at bounding box center [363, 171] width 170 height 25
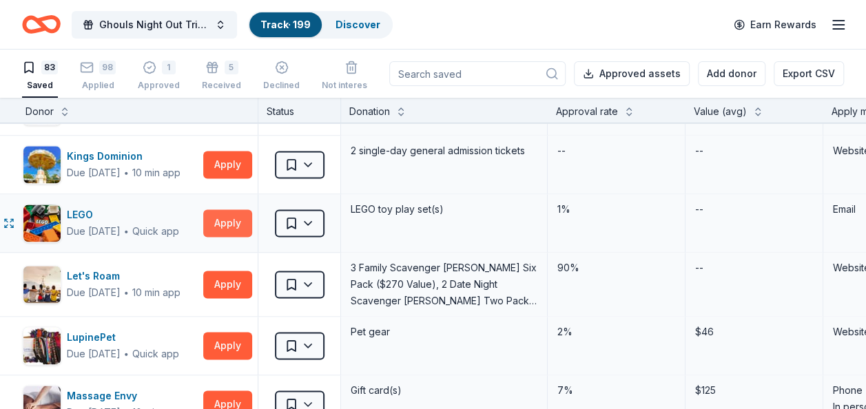
click at [230, 218] on button "Apply" at bounding box center [227, 224] width 49 height 28
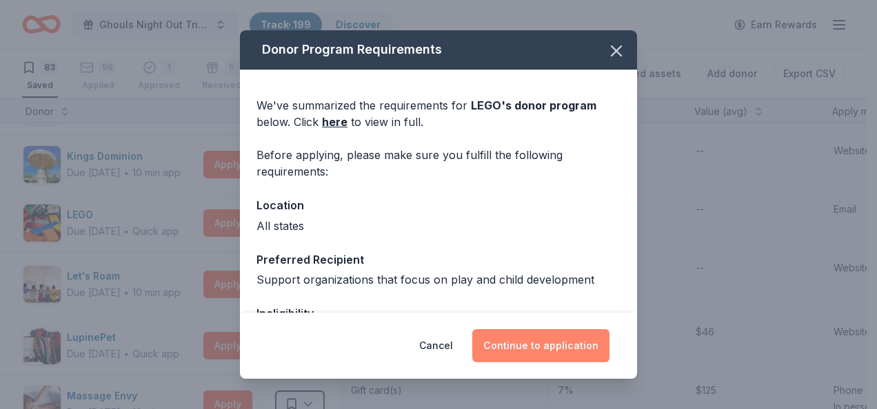
click at [547, 346] on button "Continue to application" at bounding box center [540, 345] width 137 height 33
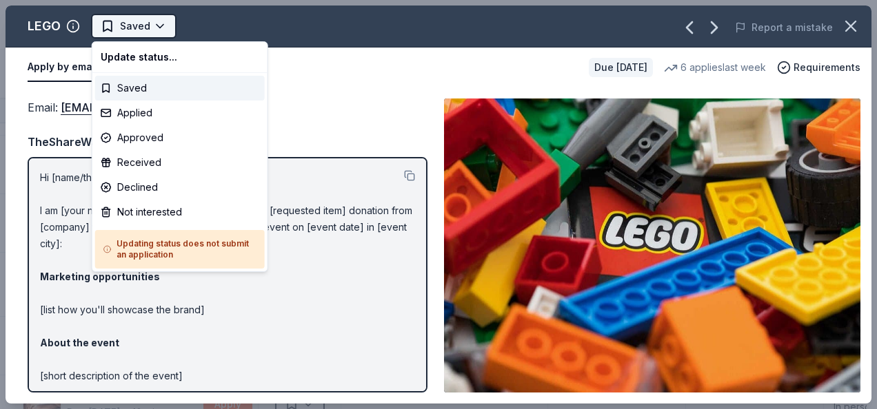
click at [134, 38] on html "Ghouls Night Out Tricky Tray Track · 199 Discover Earn Rewards 83 Saved 98 Appl…" at bounding box center [438, 204] width 877 height 409
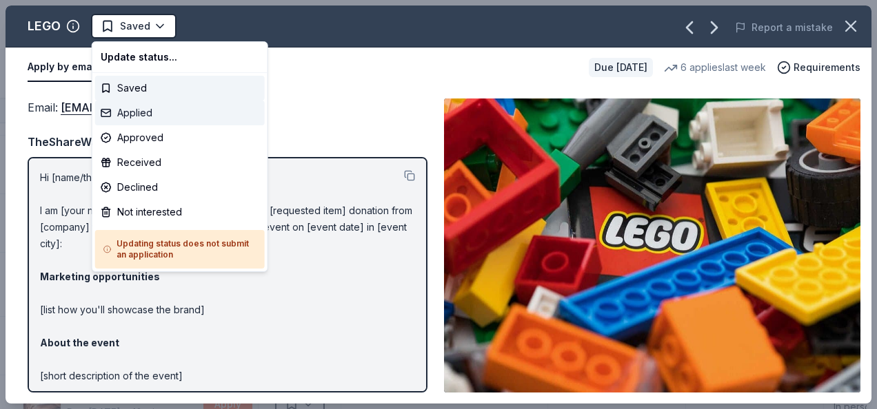
click at [146, 121] on div "Applied" at bounding box center [180, 113] width 170 height 25
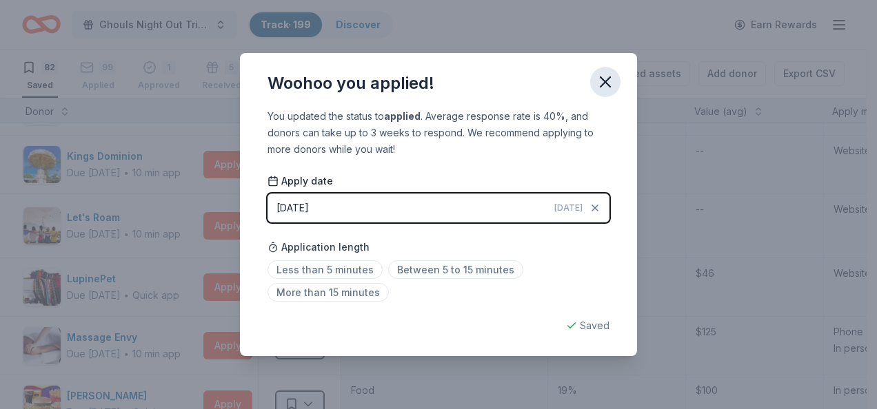
click at [609, 89] on icon "button" at bounding box center [604, 81] width 19 height 19
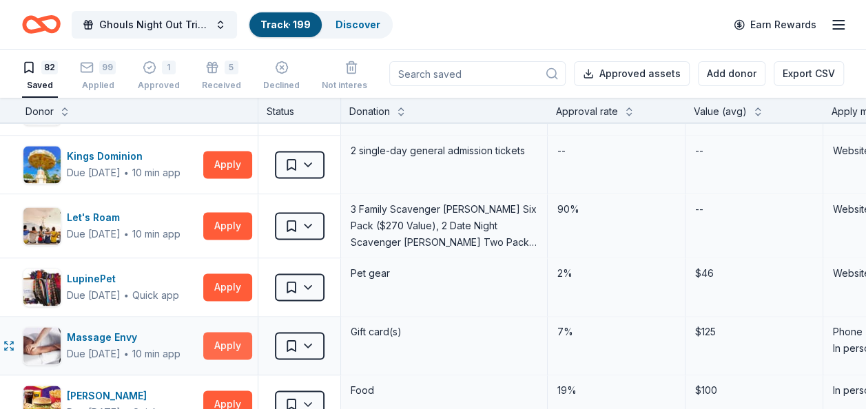
click at [227, 342] on button "Apply" at bounding box center [227, 346] width 49 height 28
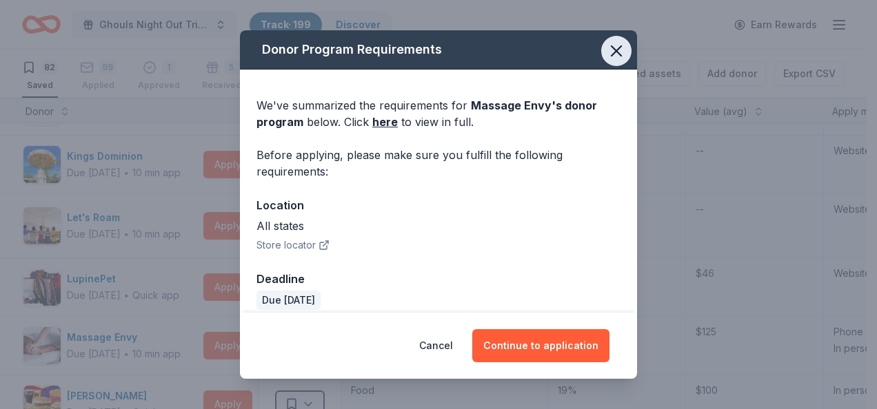
click at [608, 46] on icon "button" at bounding box center [615, 50] width 19 height 19
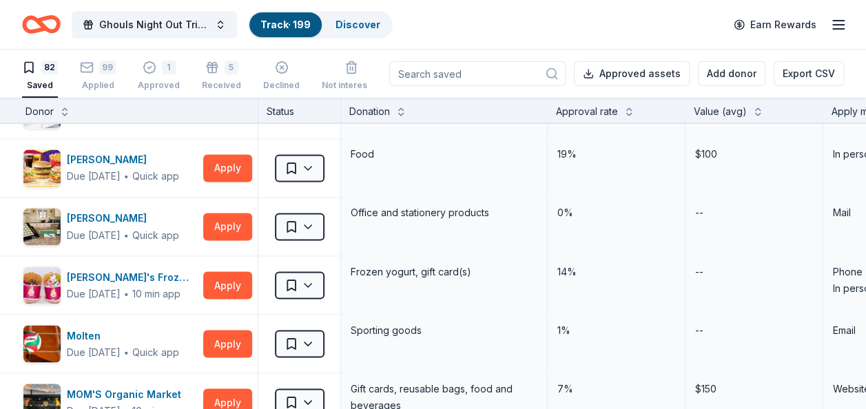
scroll to position [1173, 5]
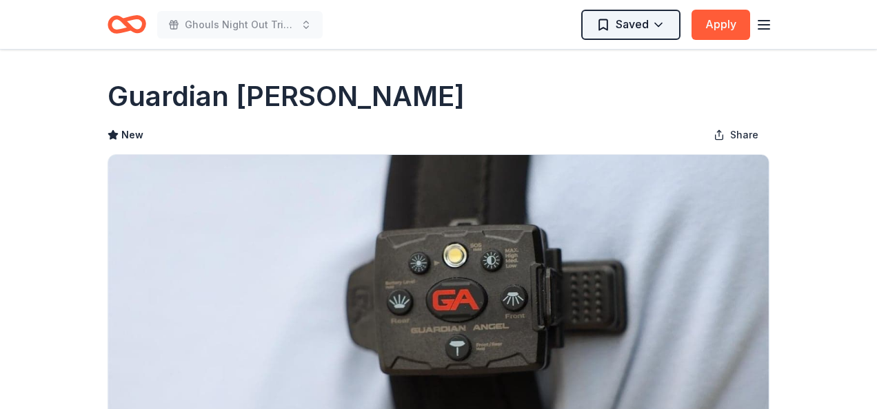
click at [634, 19] on html "Ghouls Night Out Tricky Tray Saved Apply Due in 45 days Share Guardian Angel De…" at bounding box center [438, 204] width 877 height 409
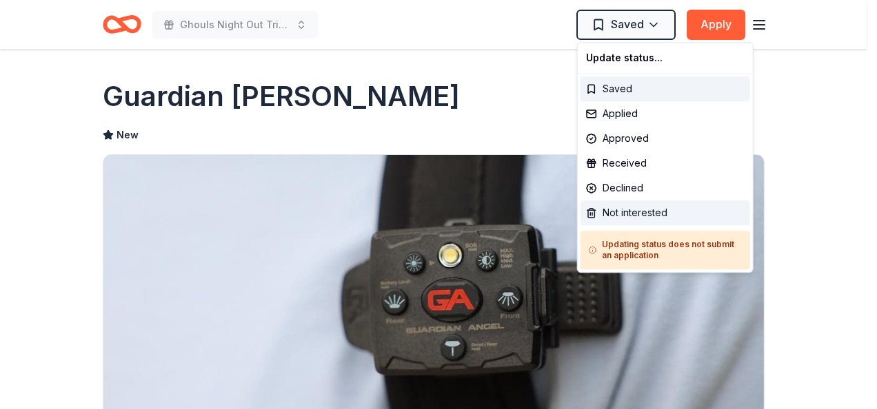
click at [614, 207] on div "Not interested" at bounding box center [665, 213] width 170 height 25
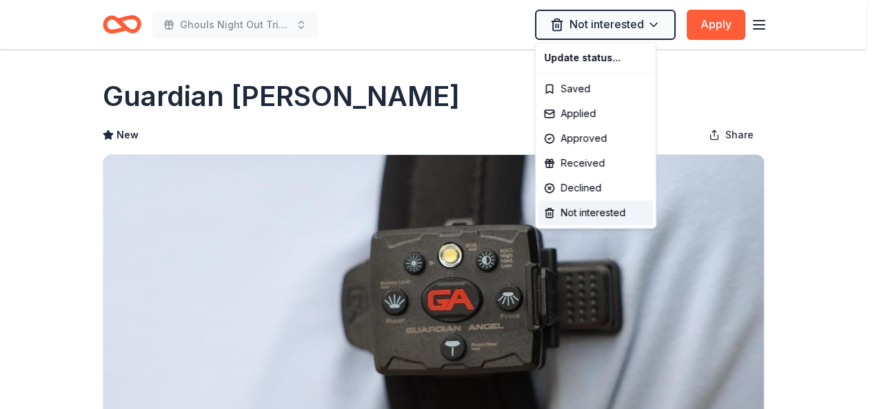
click at [565, 59] on div "Update status..." at bounding box center [595, 57] width 114 height 25
